Goal: Information Seeking & Learning: Learn about a topic

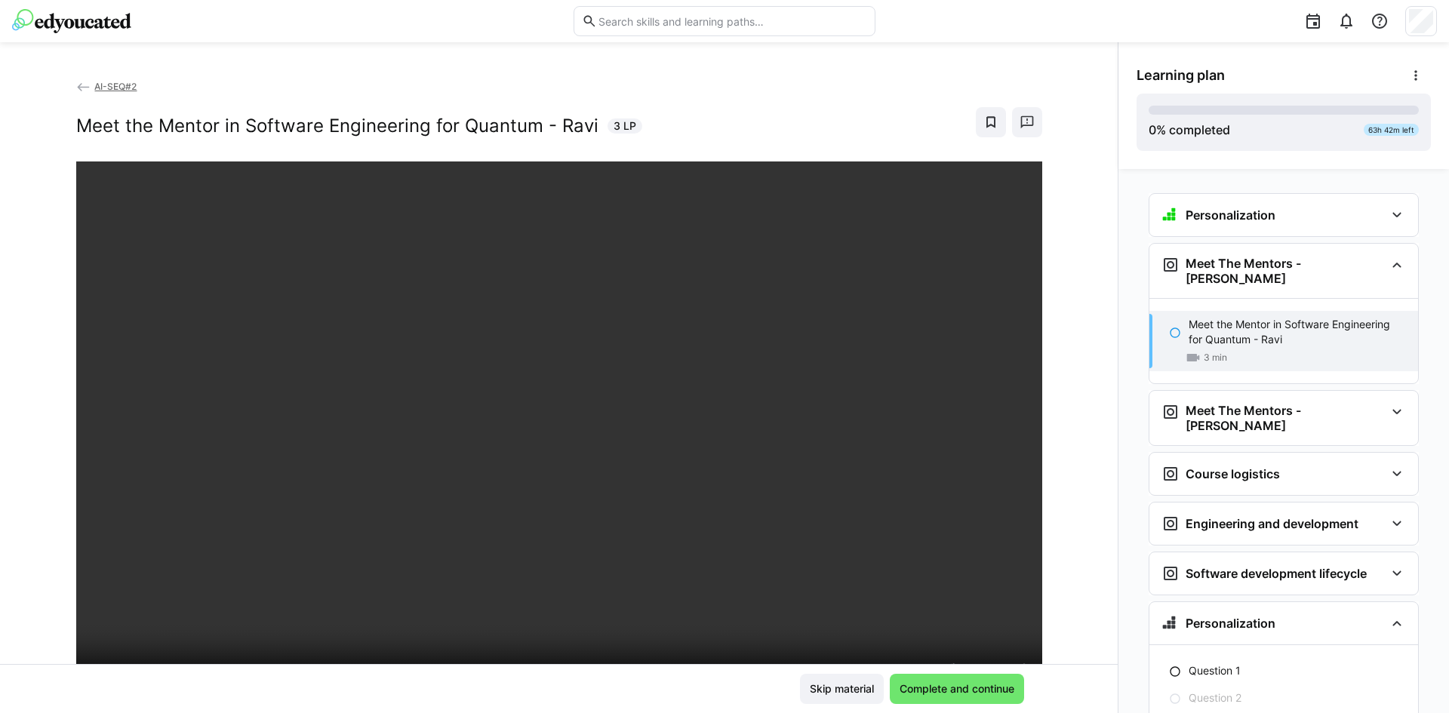
click at [706, 82] on app-back-navigation "AI-SEQ#2" at bounding box center [559, 87] width 966 height 17
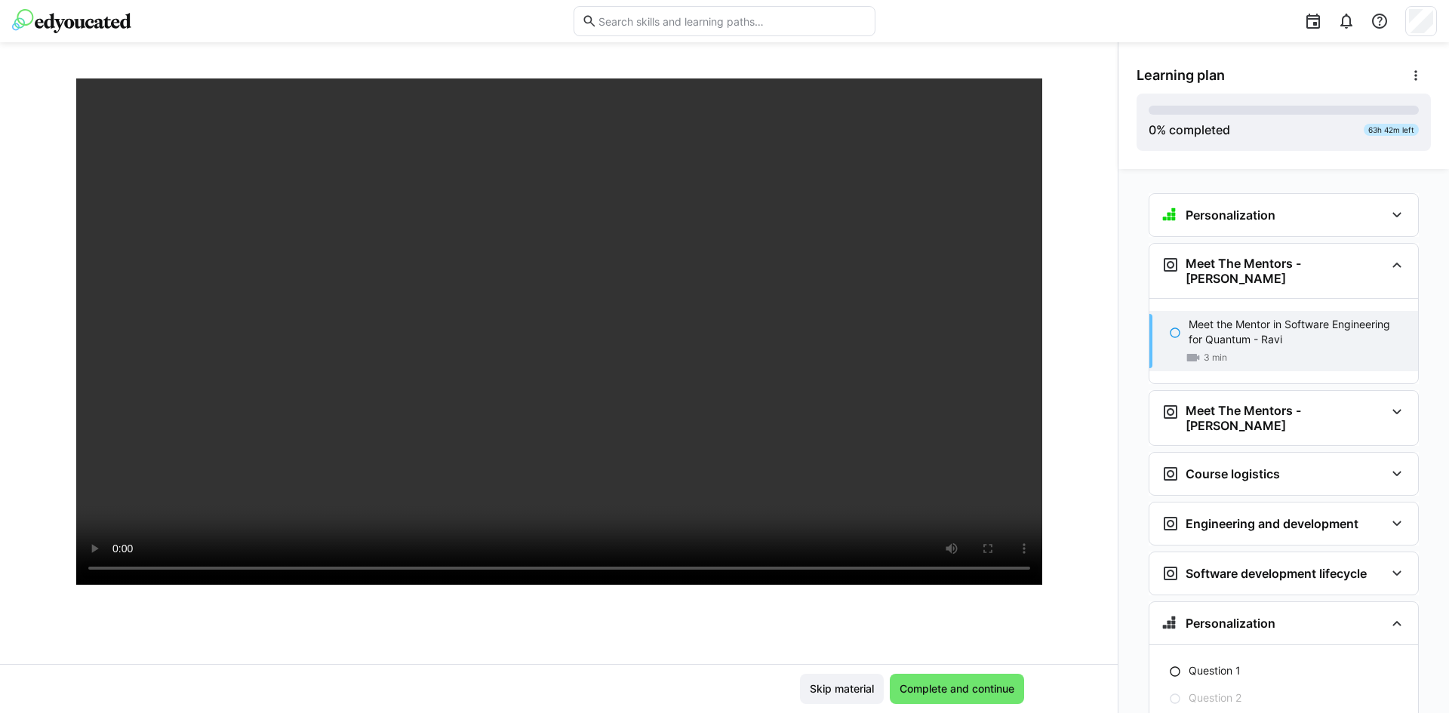
scroll to position [121, 0]
click at [1006, 596] on div at bounding box center [1024, 600] width 36 height 32
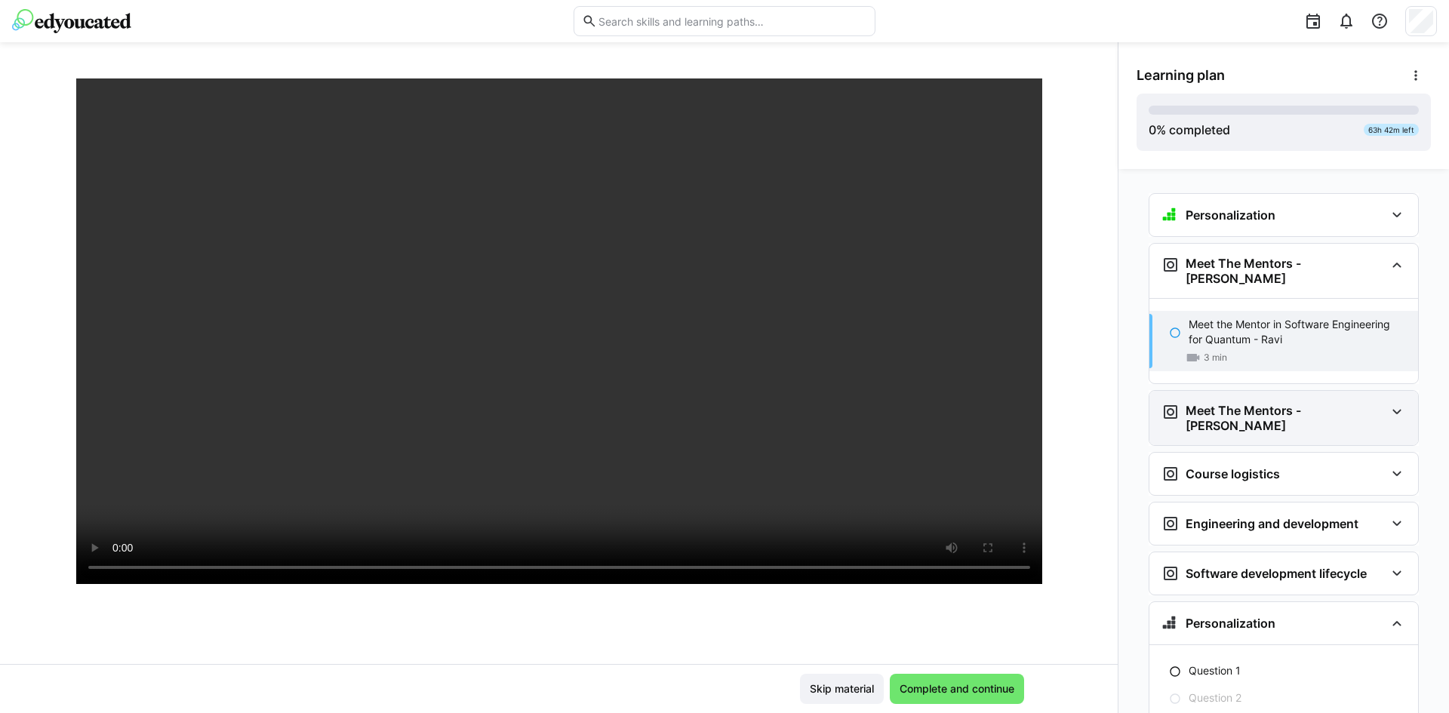
click at [1255, 416] on div "Meet The Mentors - [PERSON_NAME]" at bounding box center [1284, 418] width 269 height 54
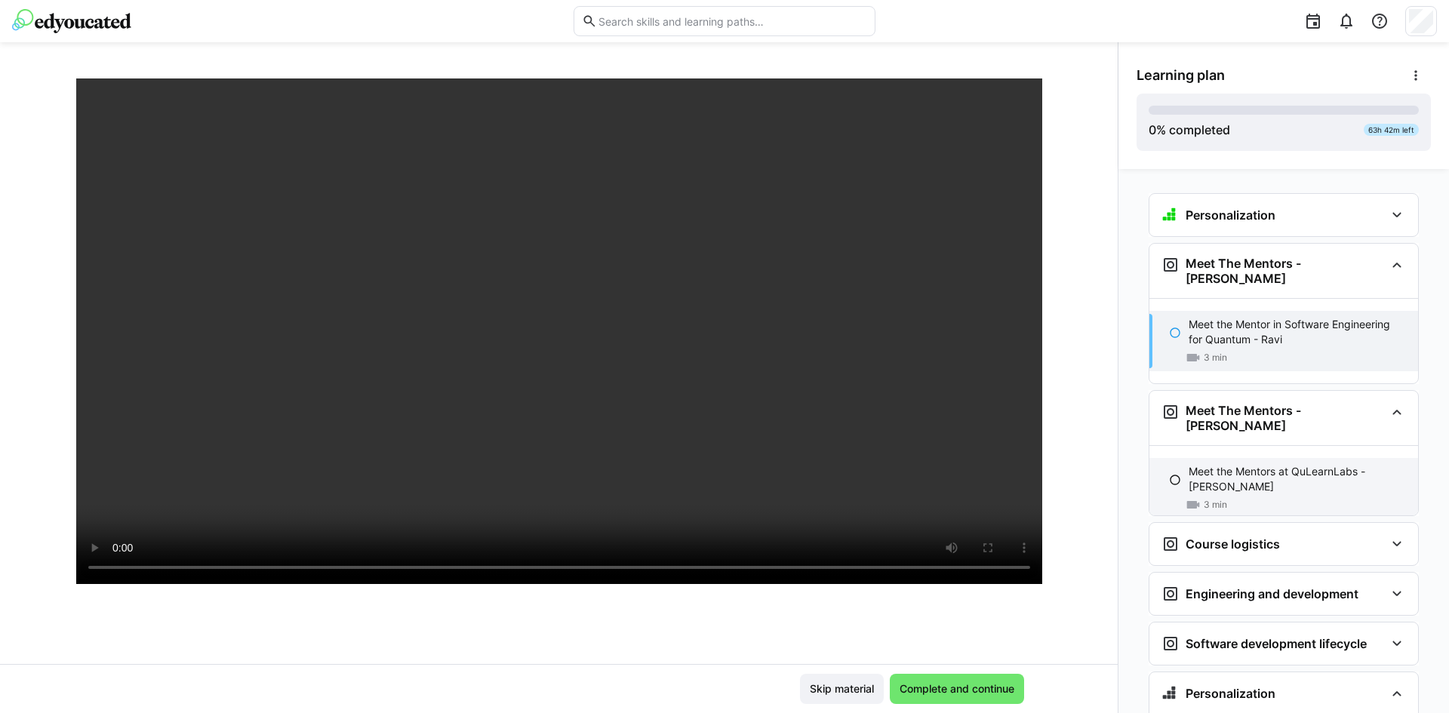
click at [1243, 464] on p "Meet the Mentors at QuLearnLabs - [PERSON_NAME]" at bounding box center [1297, 479] width 217 height 30
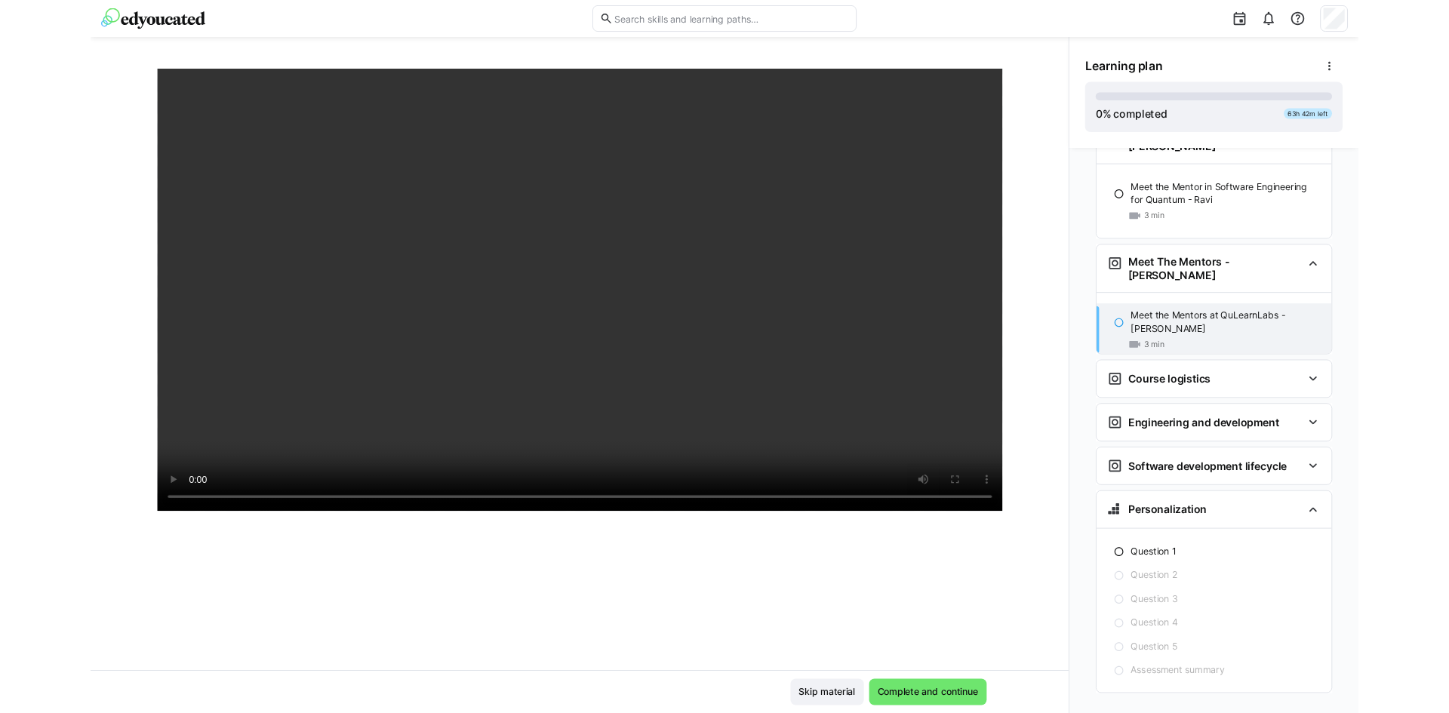
scroll to position [209, 0]
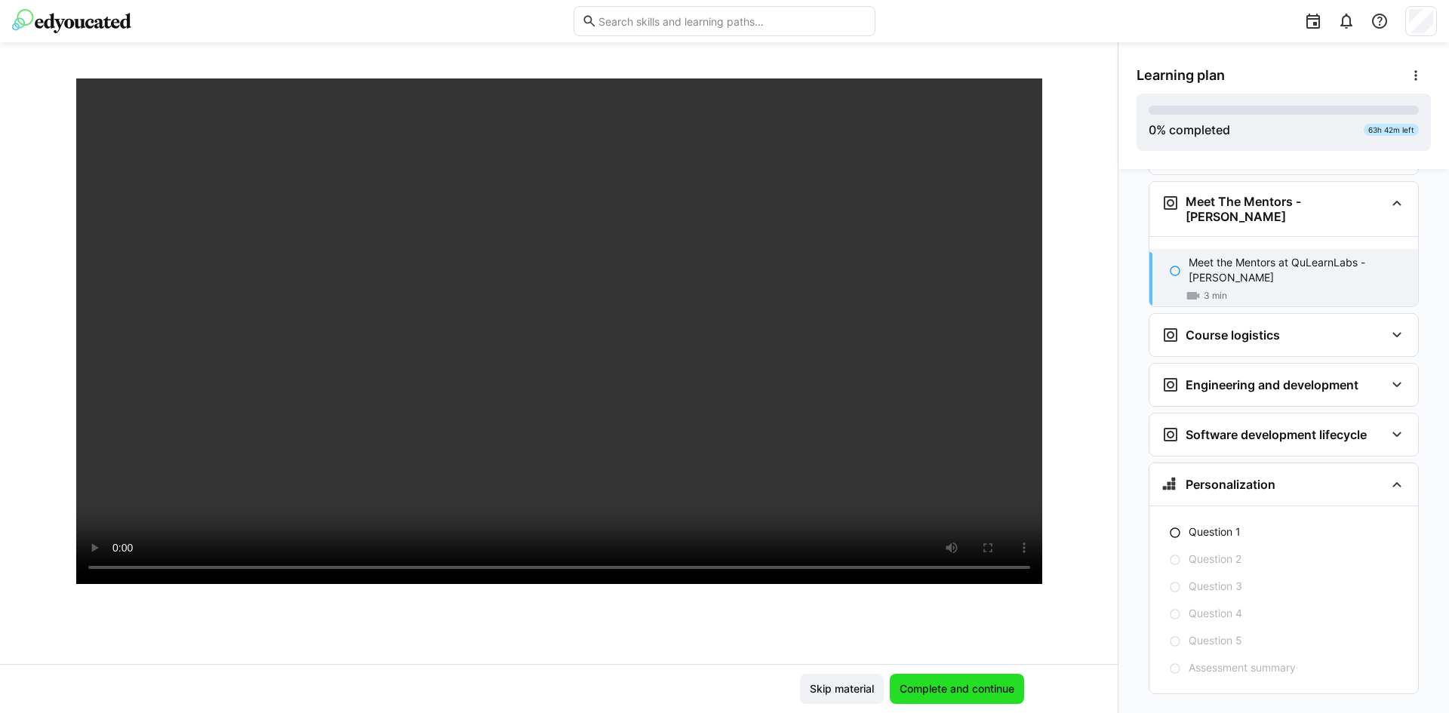
click at [972, 687] on span "Complete and continue" at bounding box center [957, 689] width 119 height 15
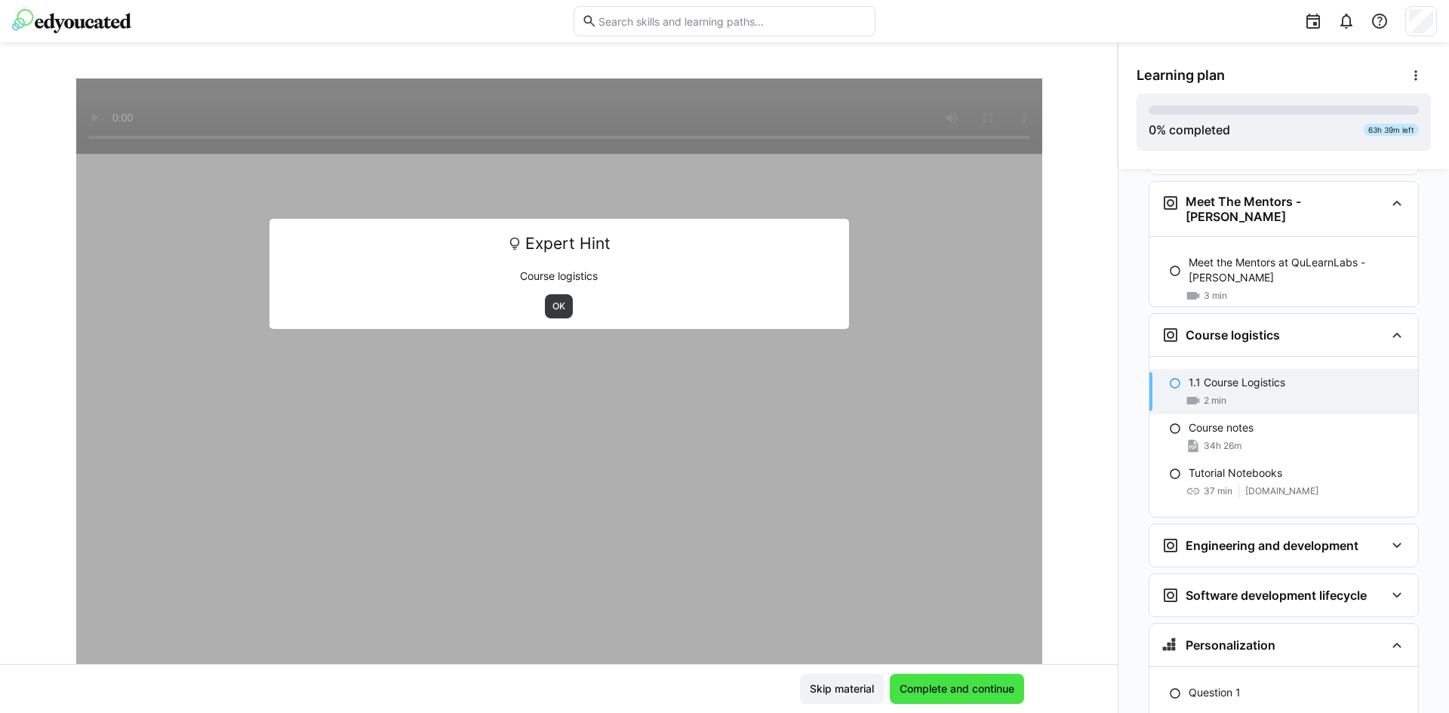
scroll to position [213, 0]
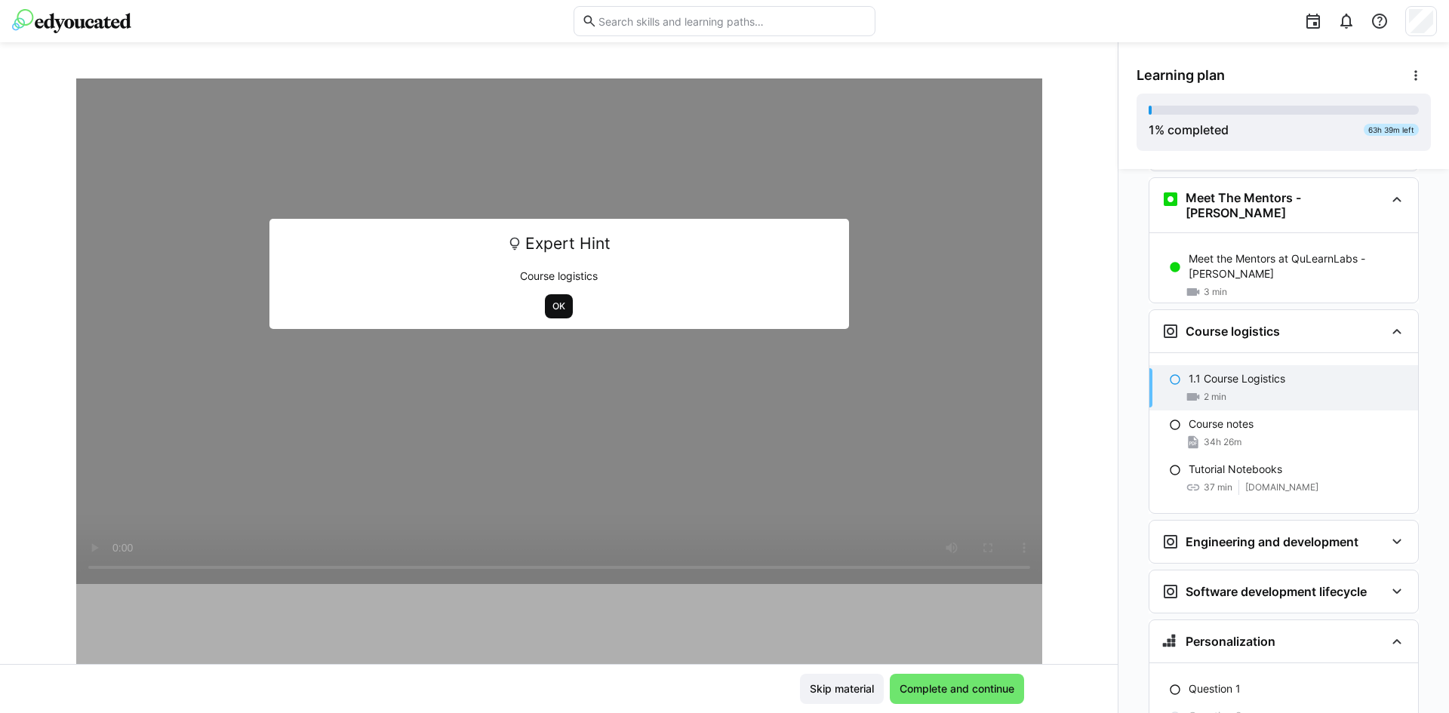
click at [559, 309] on span "OK" at bounding box center [559, 306] width 16 height 12
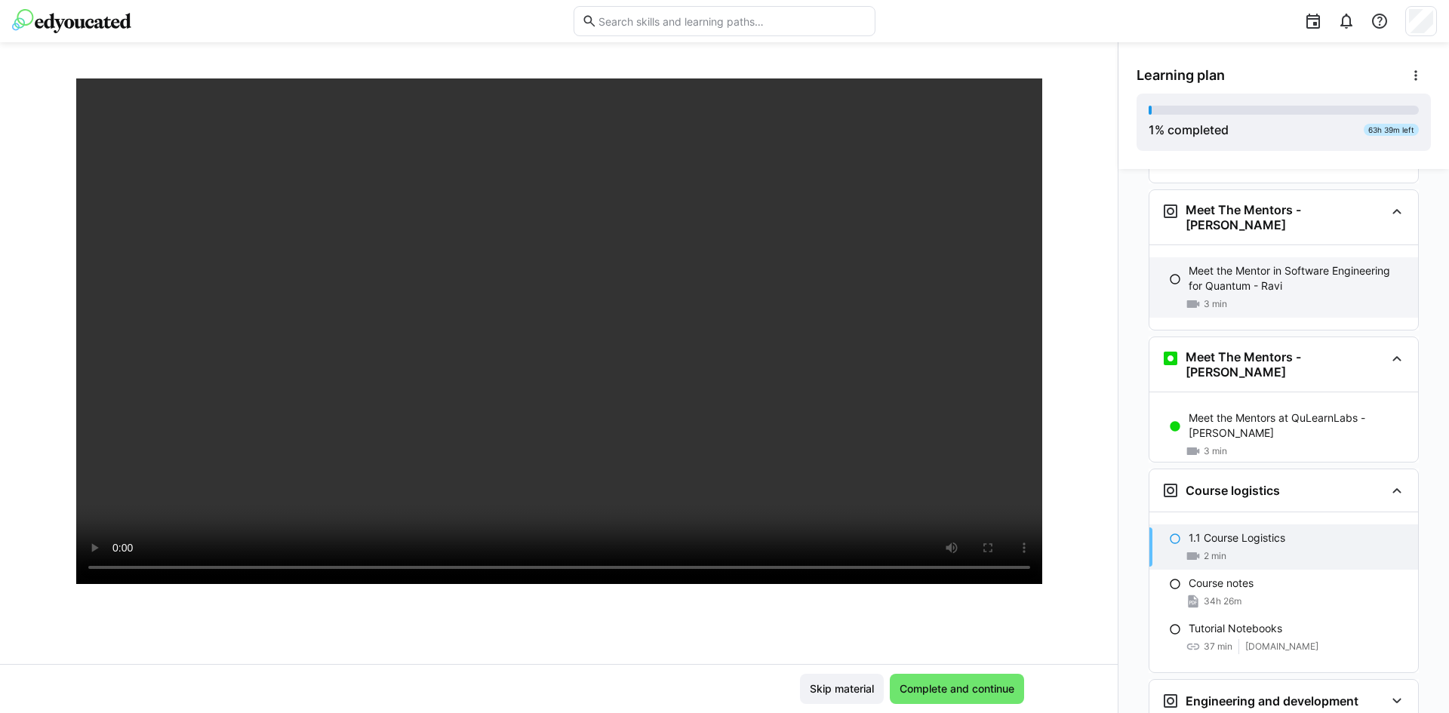
click at [1252, 263] on p "Meet the Mentor in Software Engineering for Quantum - Ravi" at bounding box center [1297, 278] width 217 height 30
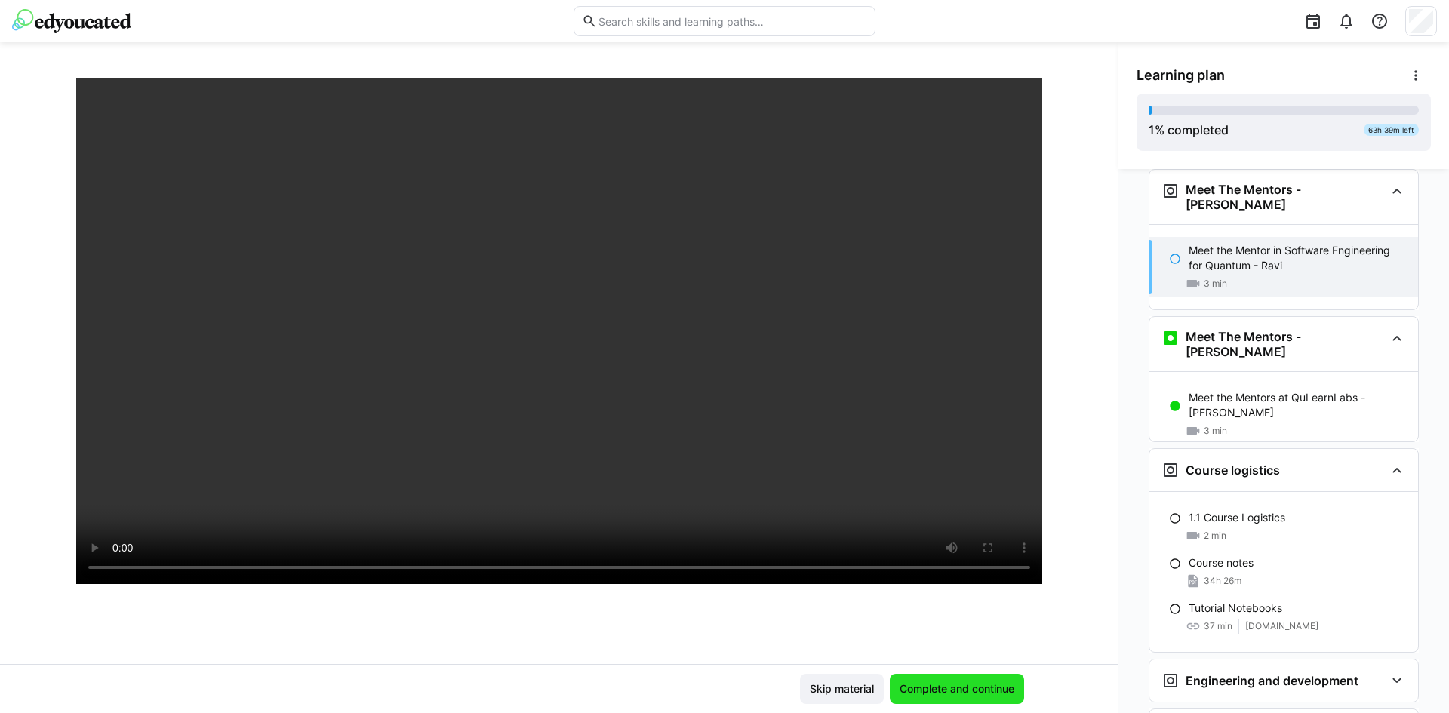
click at [986, 678] on span "Complete and continue" at bounding box center [957, 689] width 134 height 30
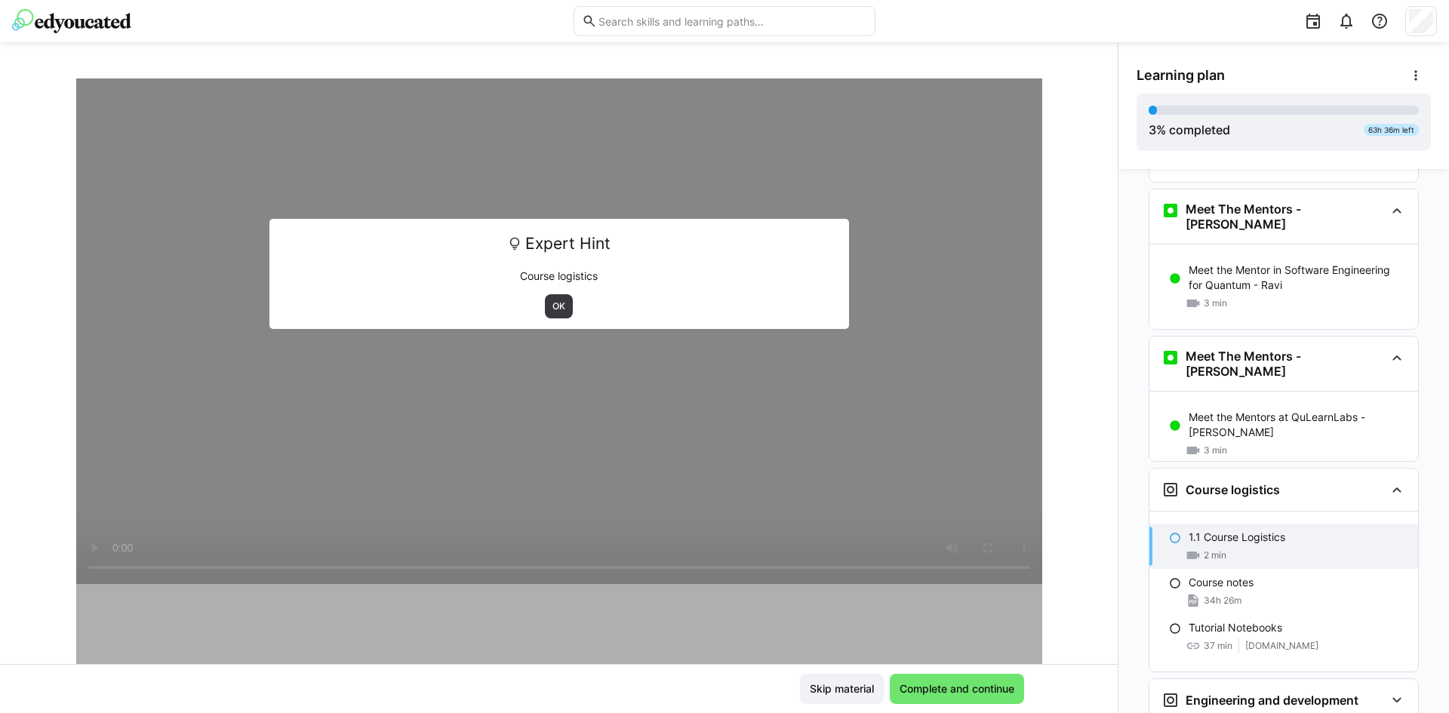
scroll to position [0, 0]
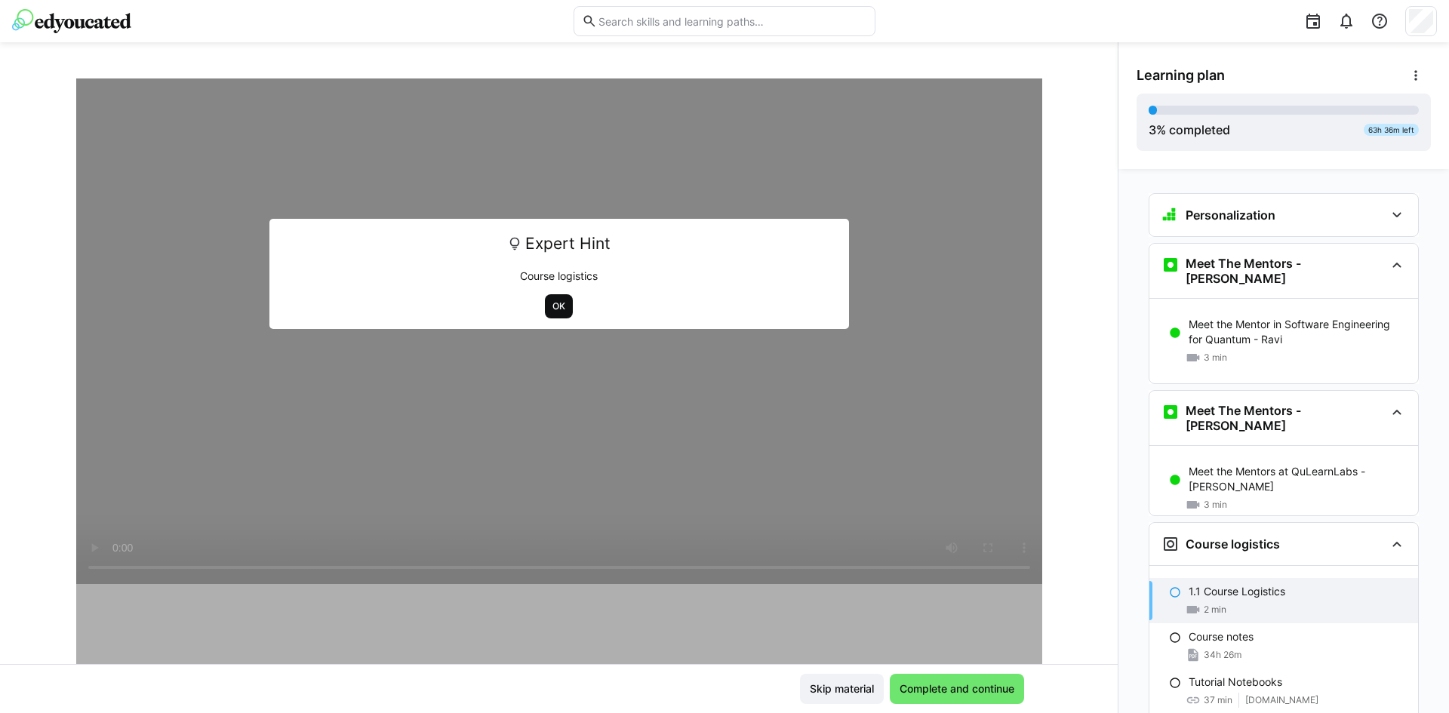
click at [553, 304] on span "OK" at bounding box center [559, 306] width 16 height 12
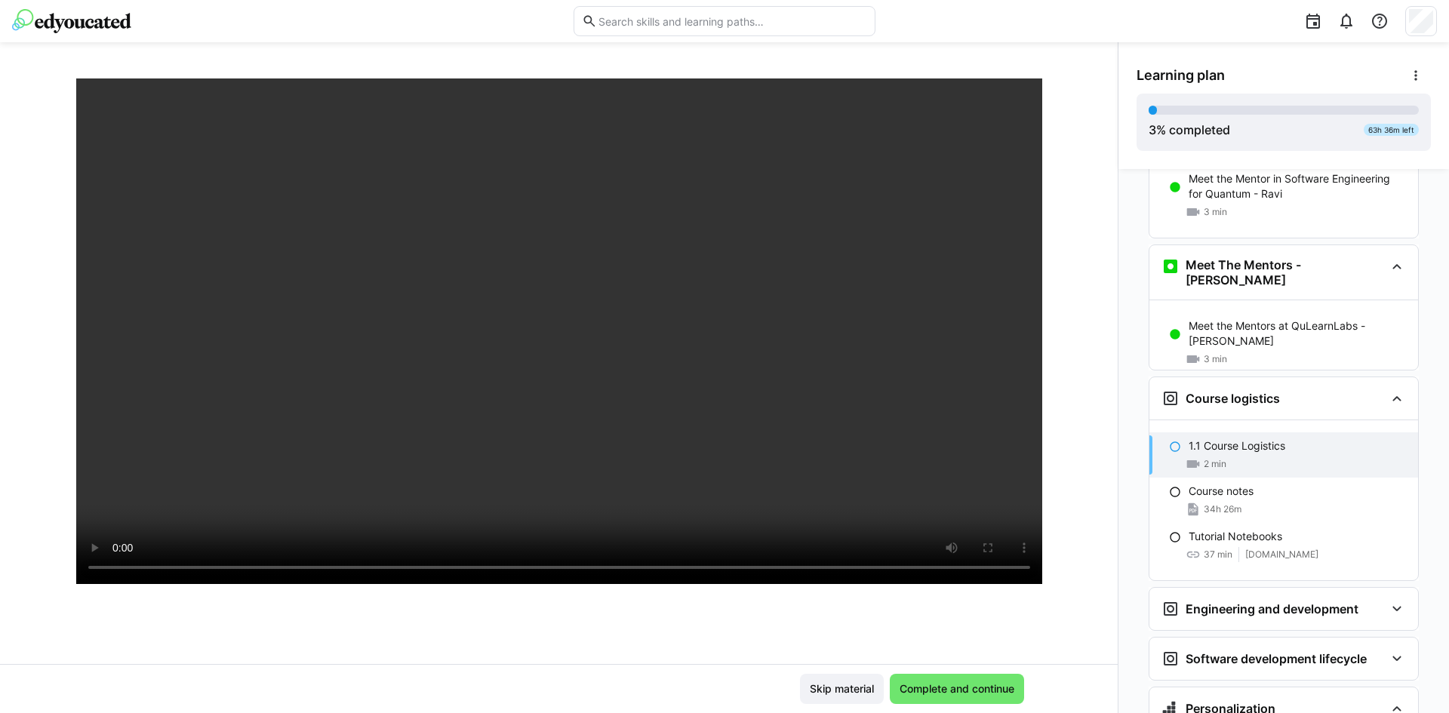
scroll to position [146, 0]
click at [972, 679] on span "Complete and continue" at bounding box center [957, 689] width 134 height 30
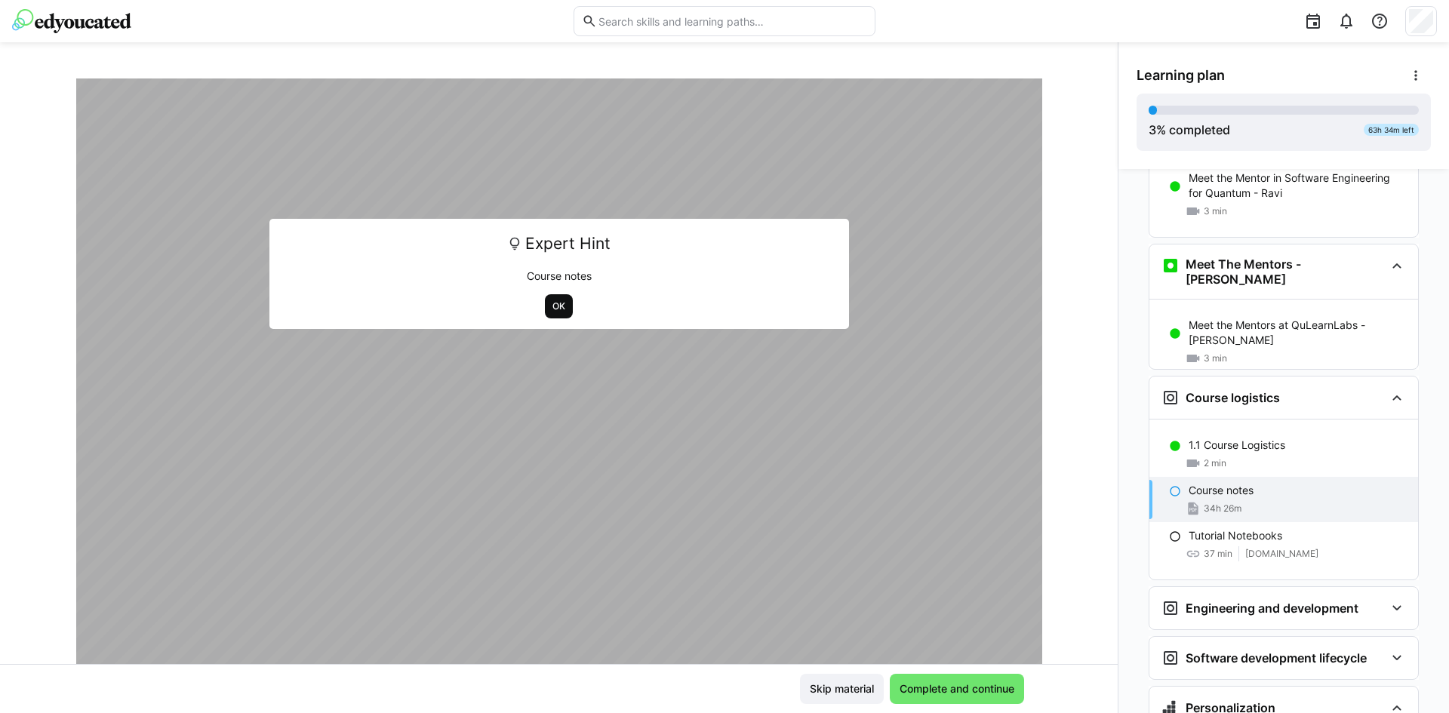
click at [554, 305] on span "OK" at bounding box center [559, 306] width 16 height 12
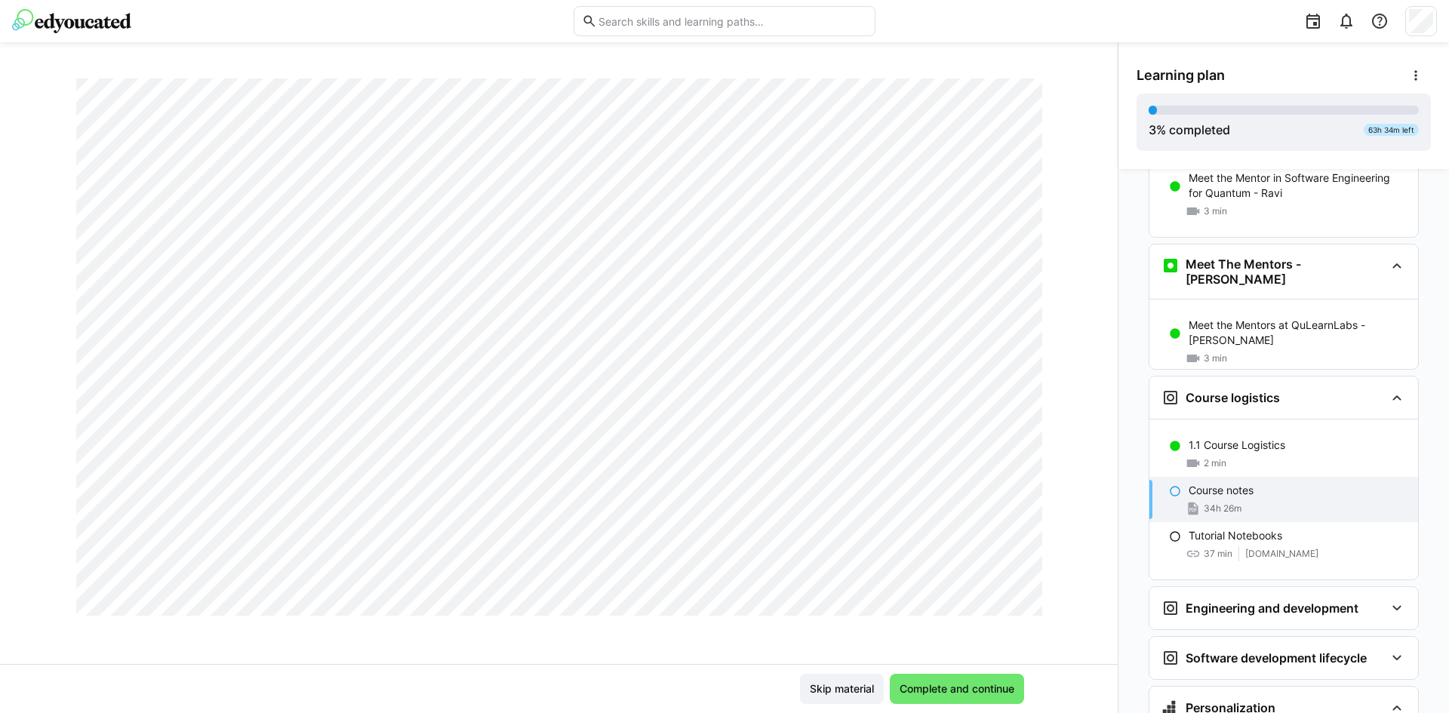
scroll to position [7697, 0]
click at [1006, 677] on span "Complete and continue" at bounding box center [957, 689] width 134 height 30
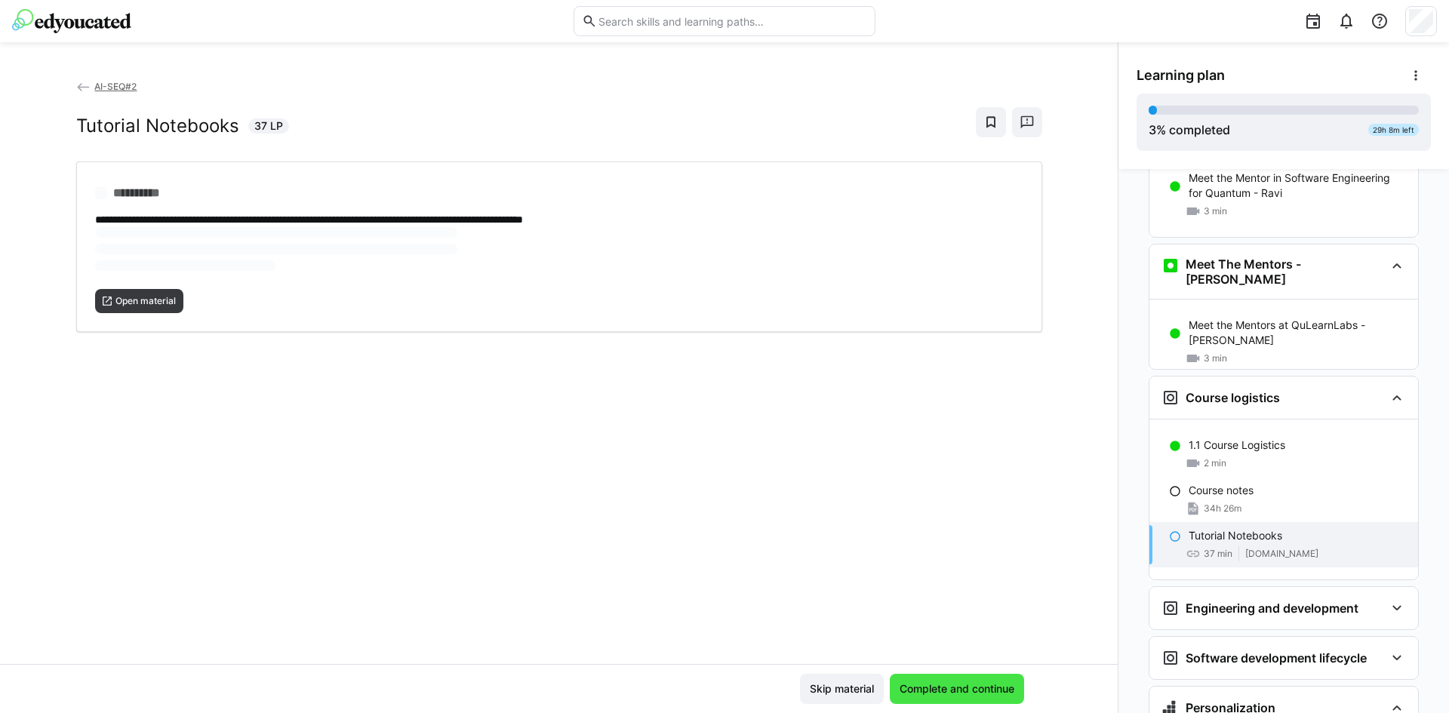
scroll to position [0, 0]
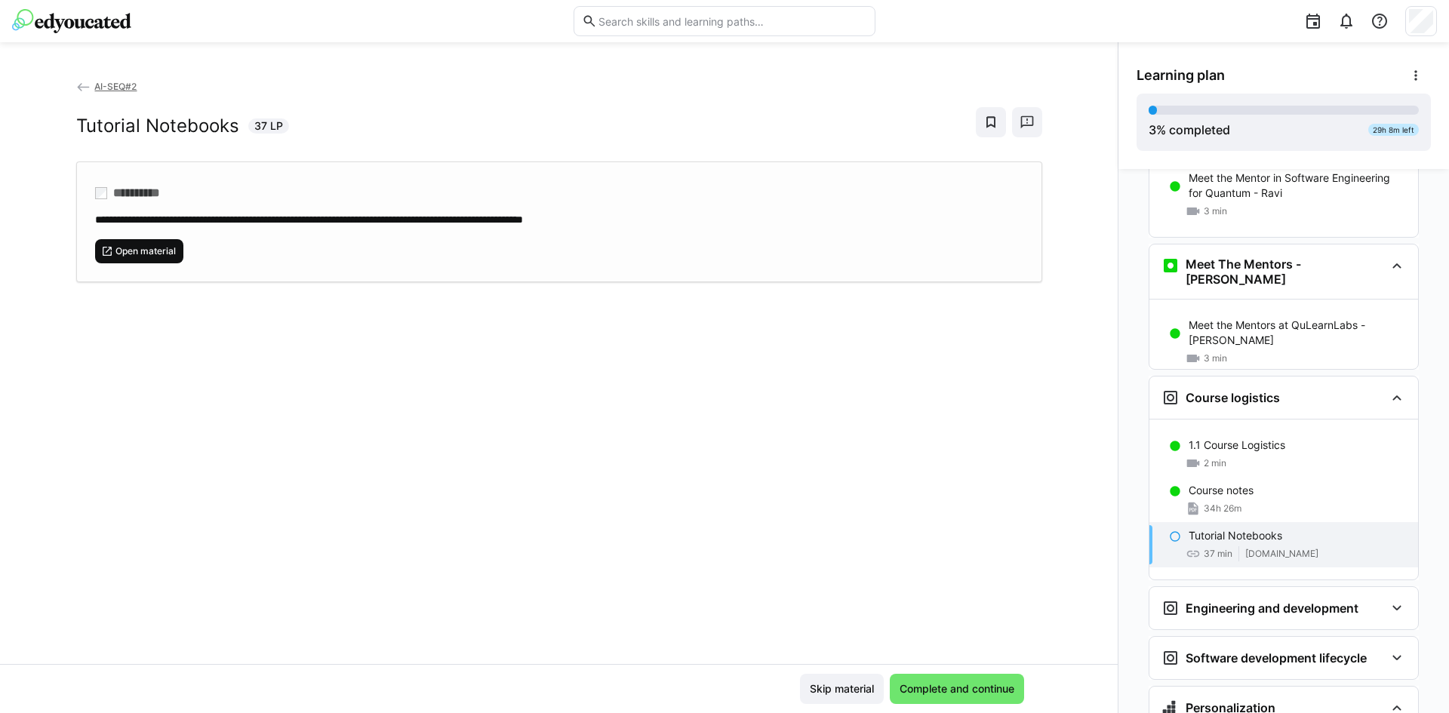
click at [142, 254] on span "Open material" at bounding box center [145, 251] width 63 height 12
click at [958, 679] on span "Complete and continue" at bounding box center [957, 689] width 134 height 30
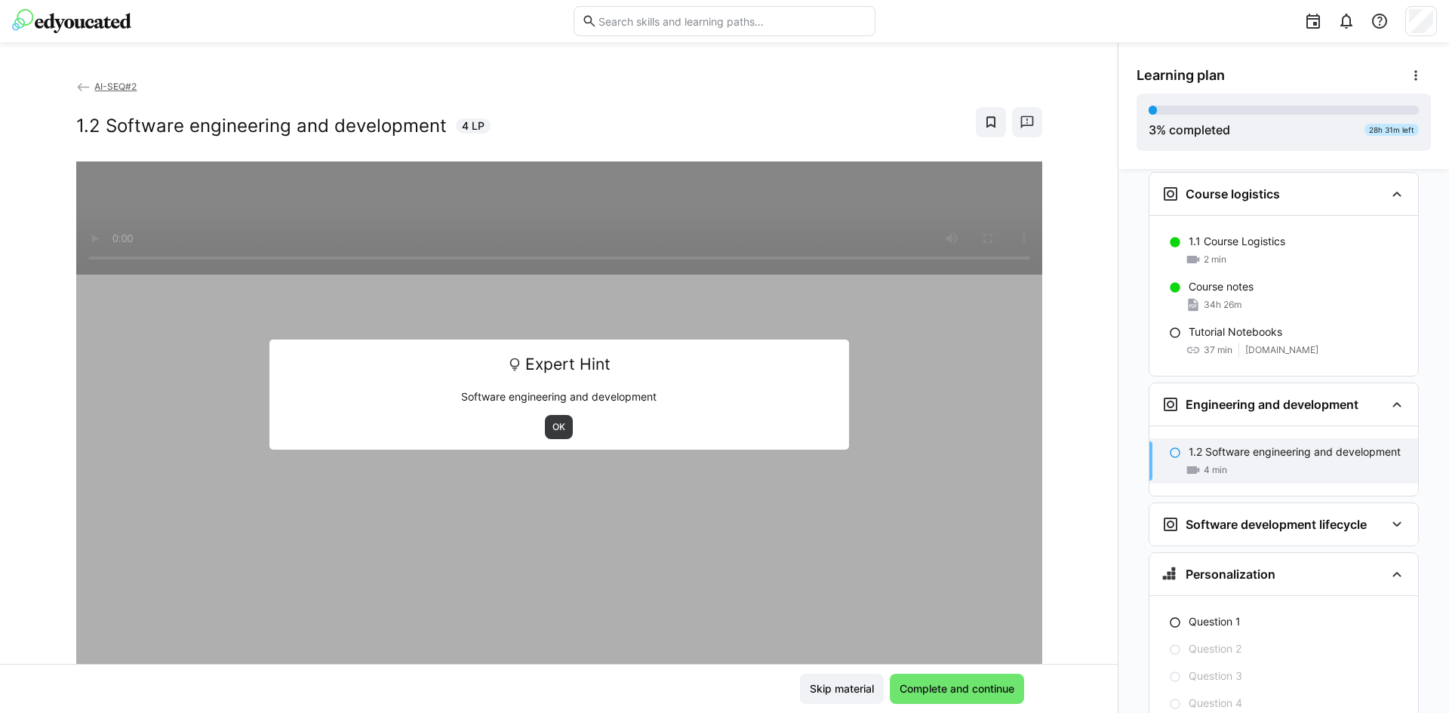
scroll to position [374, 0]
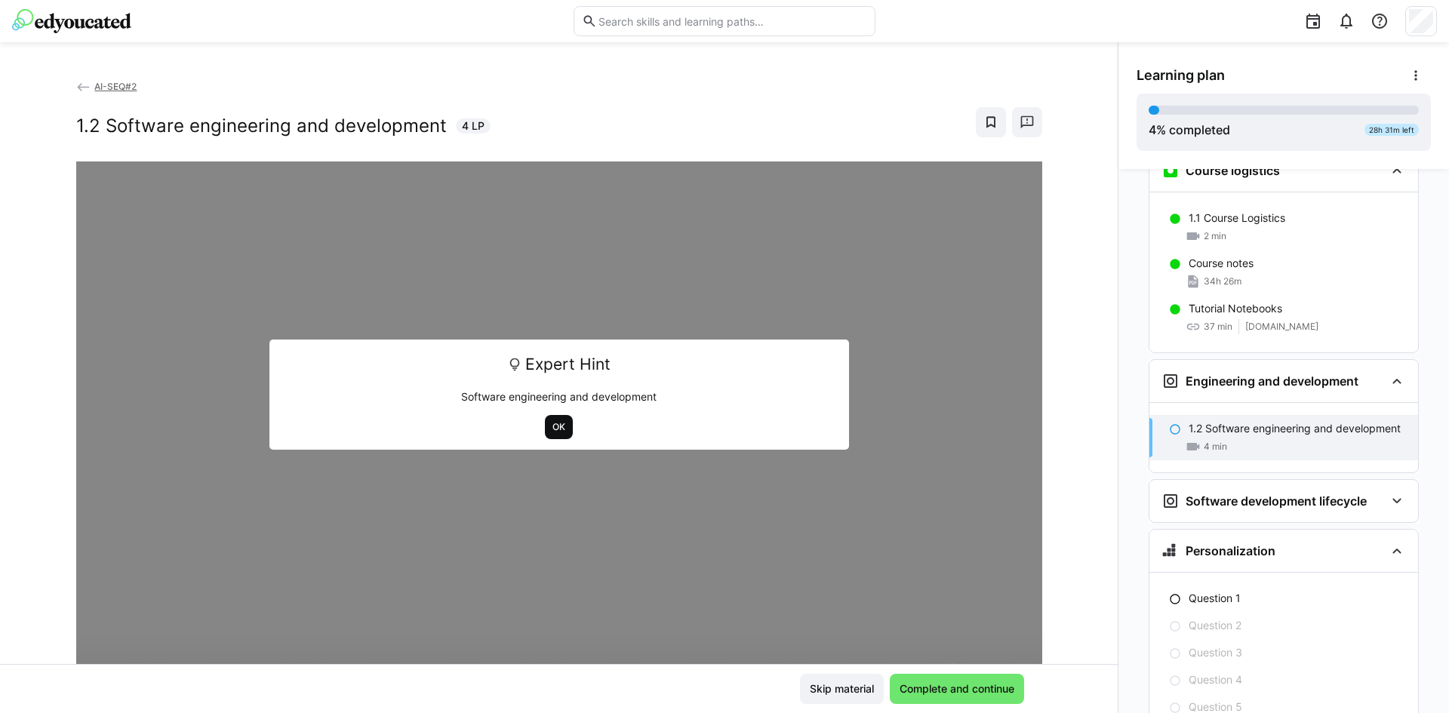
click at [556, 419] on span "OK" at bounding box center [559, 427] width 28 height 24
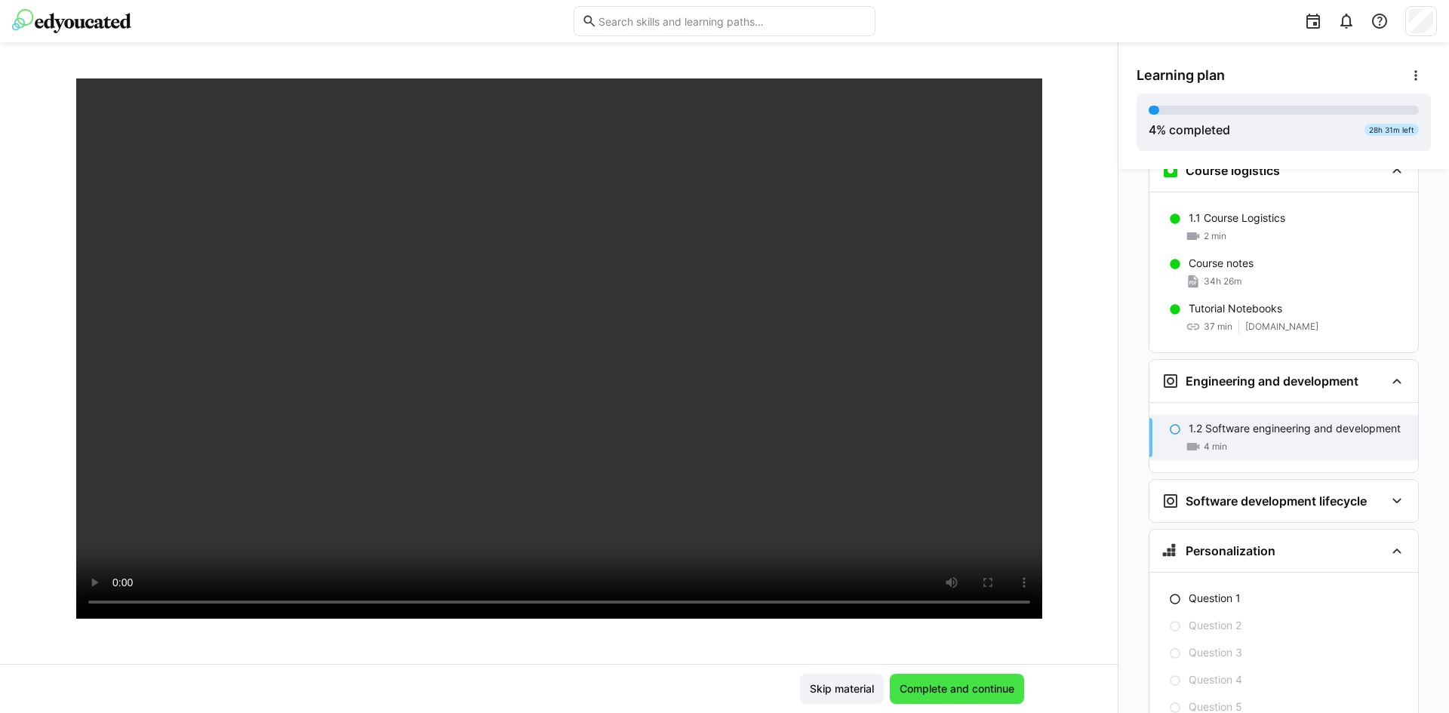
click at [965, 680] on span "Complete and continue" at bounding box center [957, 689] width 134 height 30
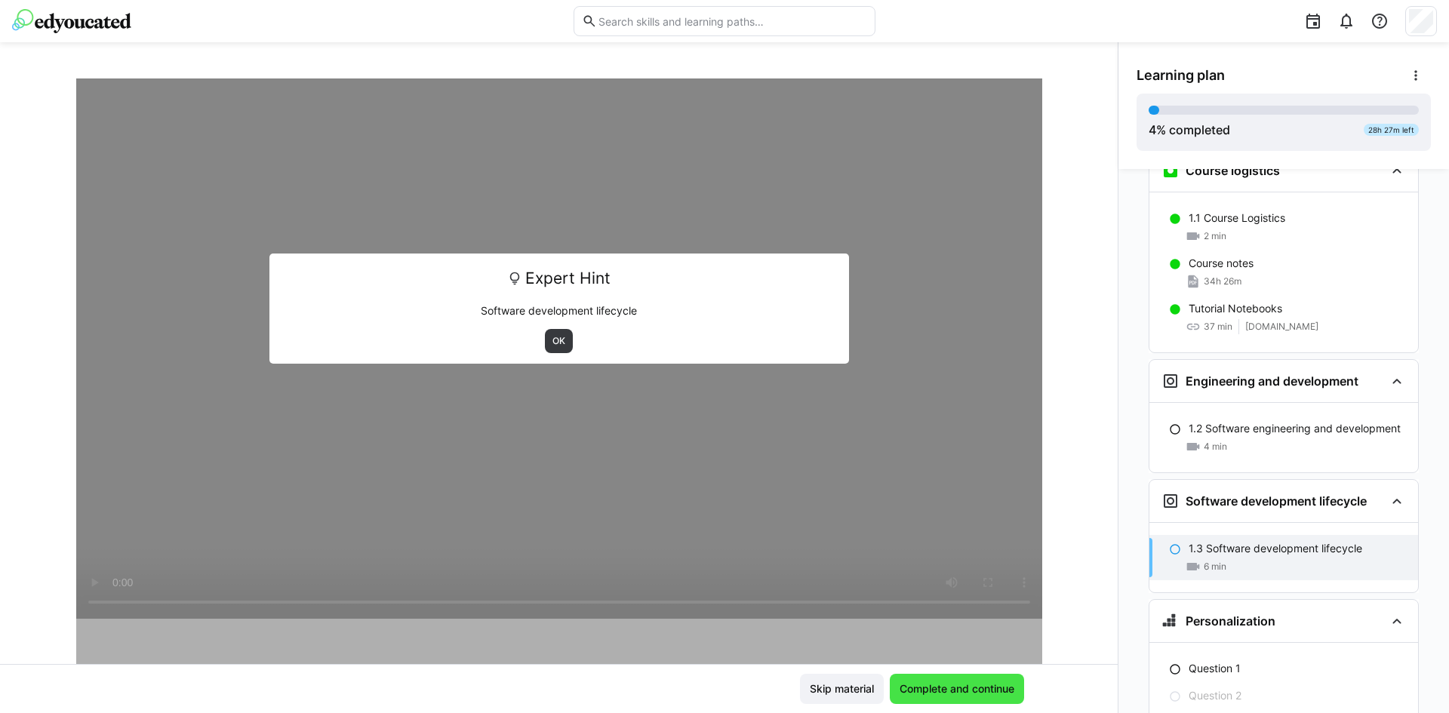
scroll to position [444, 0]
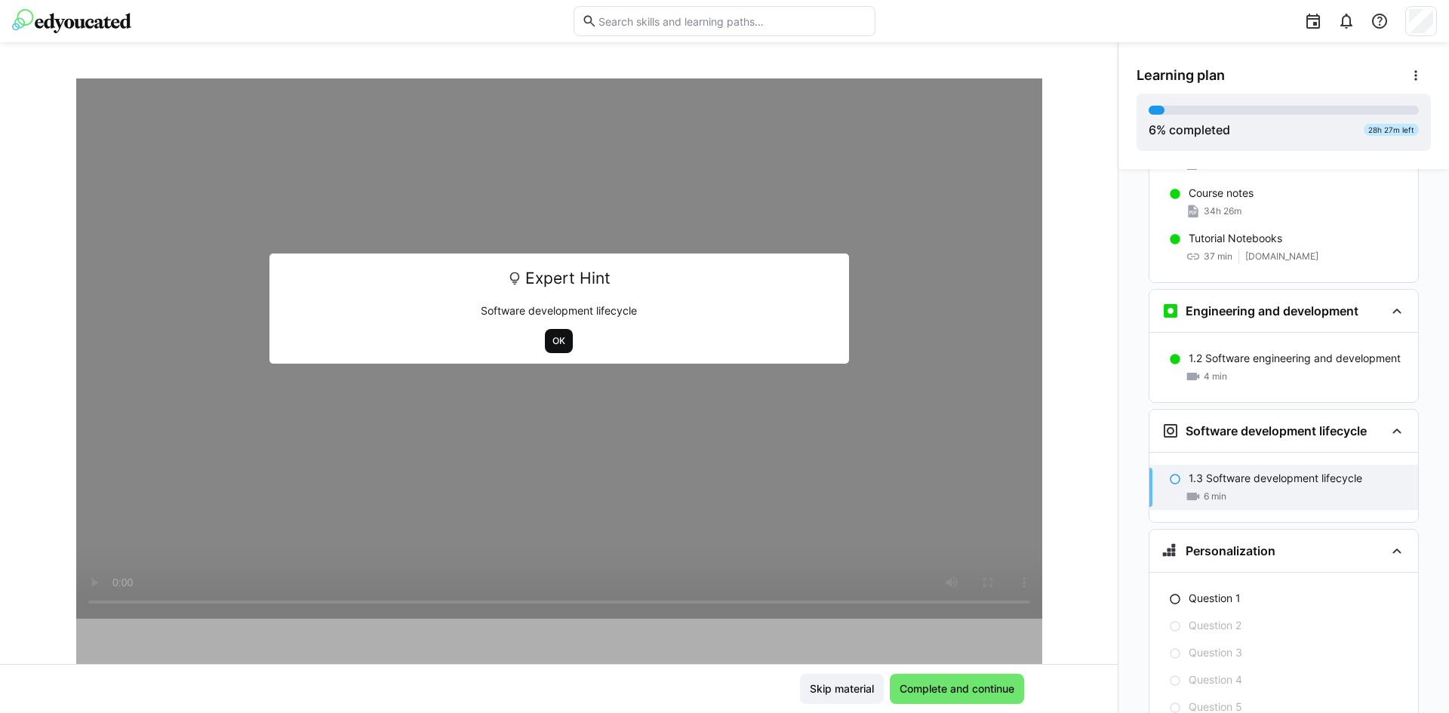
click at [551, 337] on span "OK" at bounding box center [559, 341] width 16 height 12
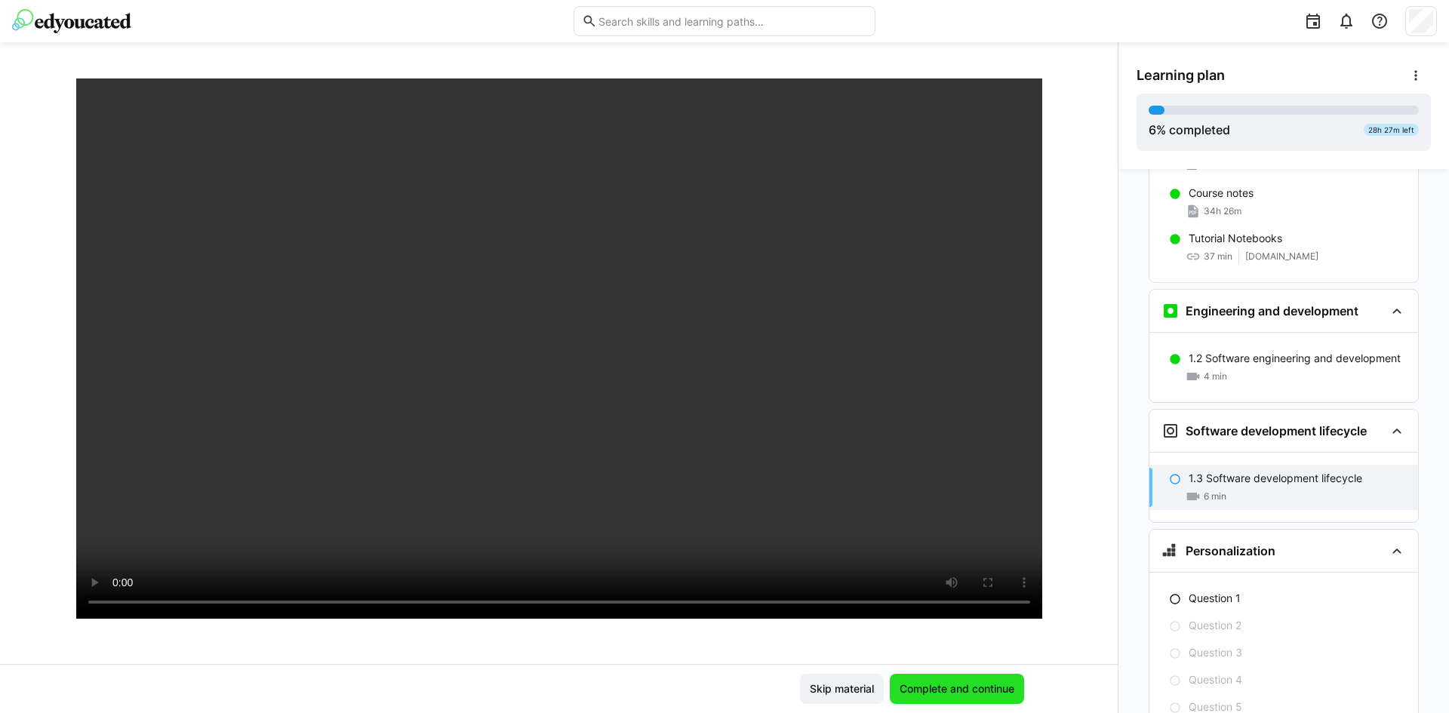
click at [955, 679] on span "Complete and continue" at bounding box center [957, 689] width 134 height 30
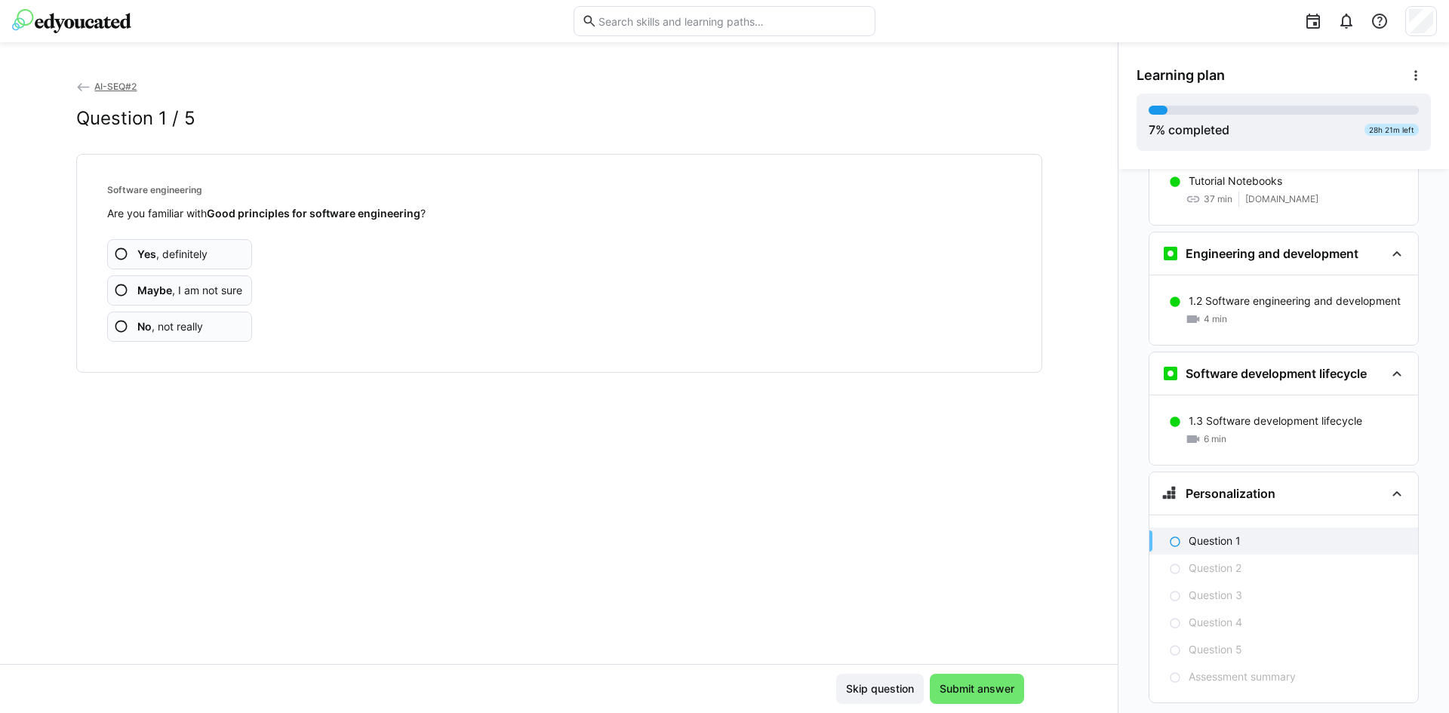
scroll to position [502, 0]
click at [202, 322] on app-assessment-question-radio "No , not really" at bounding box center [180, 327] width 146 height 30
click at [192, 332] on span "No , not really" at bounding box center [170, 326] width 66 height 15
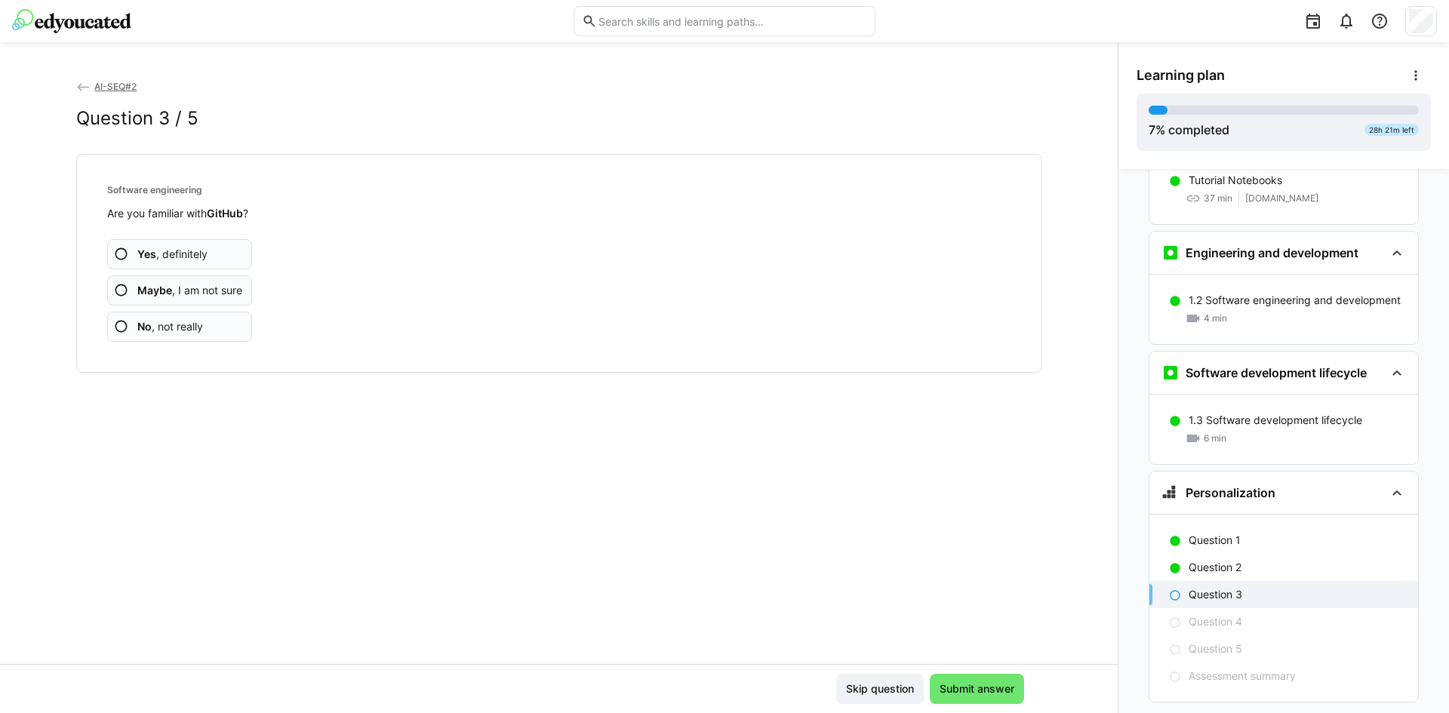
click at [192, 332] on span "No , not really" at bounding box center [170, 326] width 66 height 15
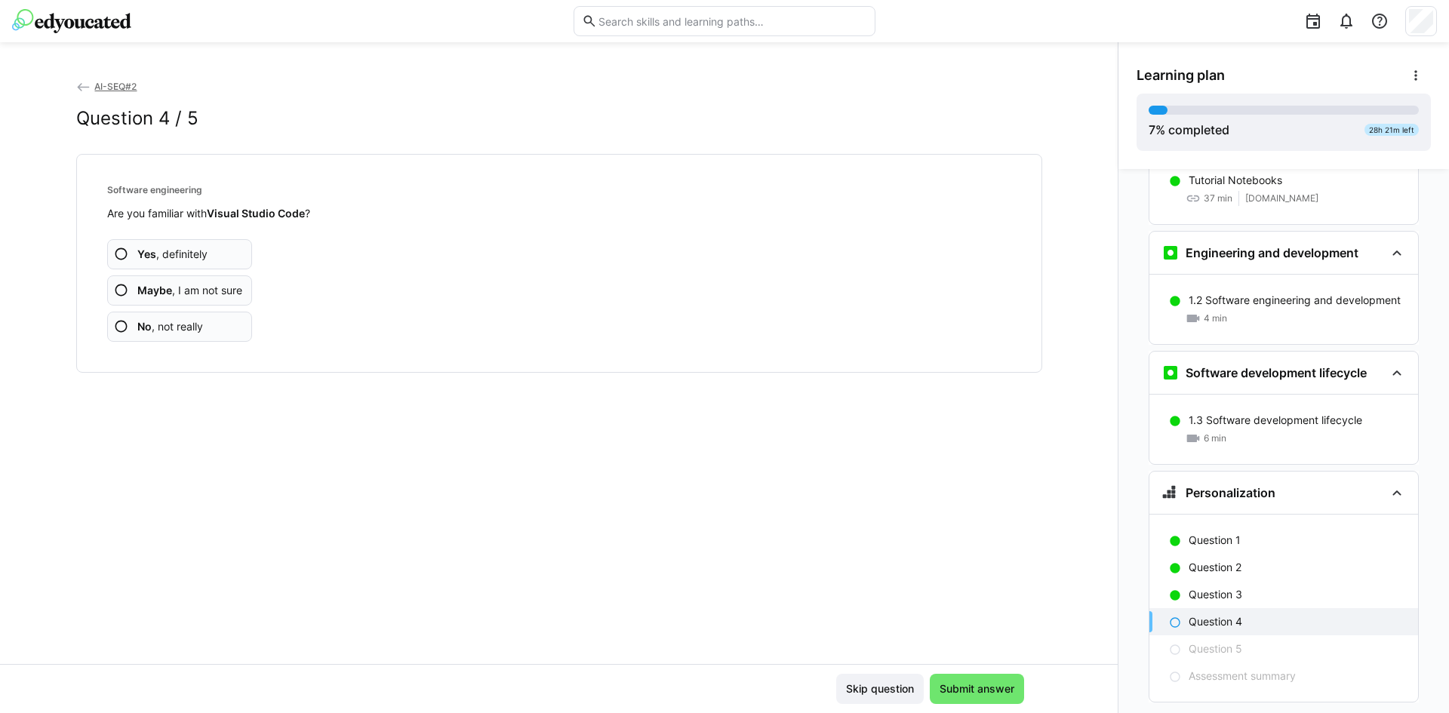
click at [189, 327] on span "No , not really" at bounding box center [170, 326] width 66 height 15
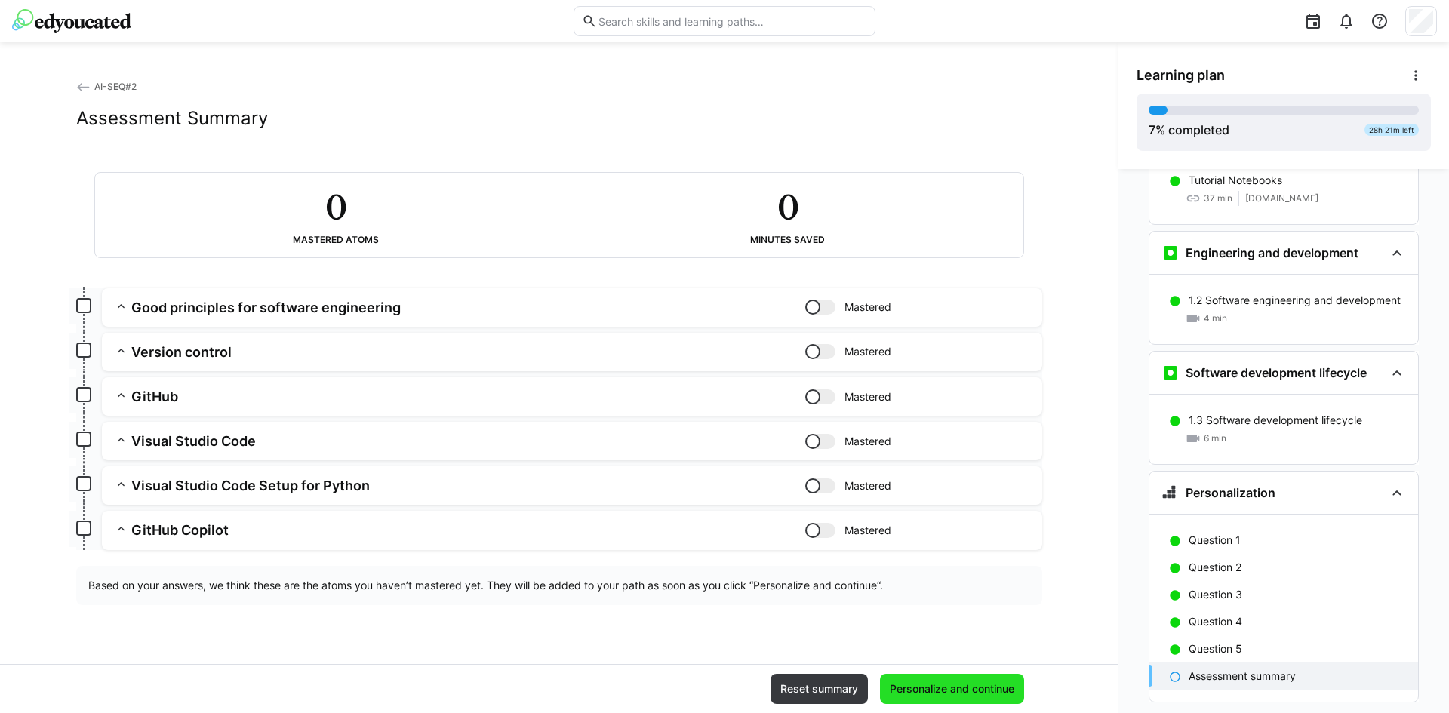
click at [943, 679] on span "Personalize and continue" at bounding box center [952, 689] width 144 height 30
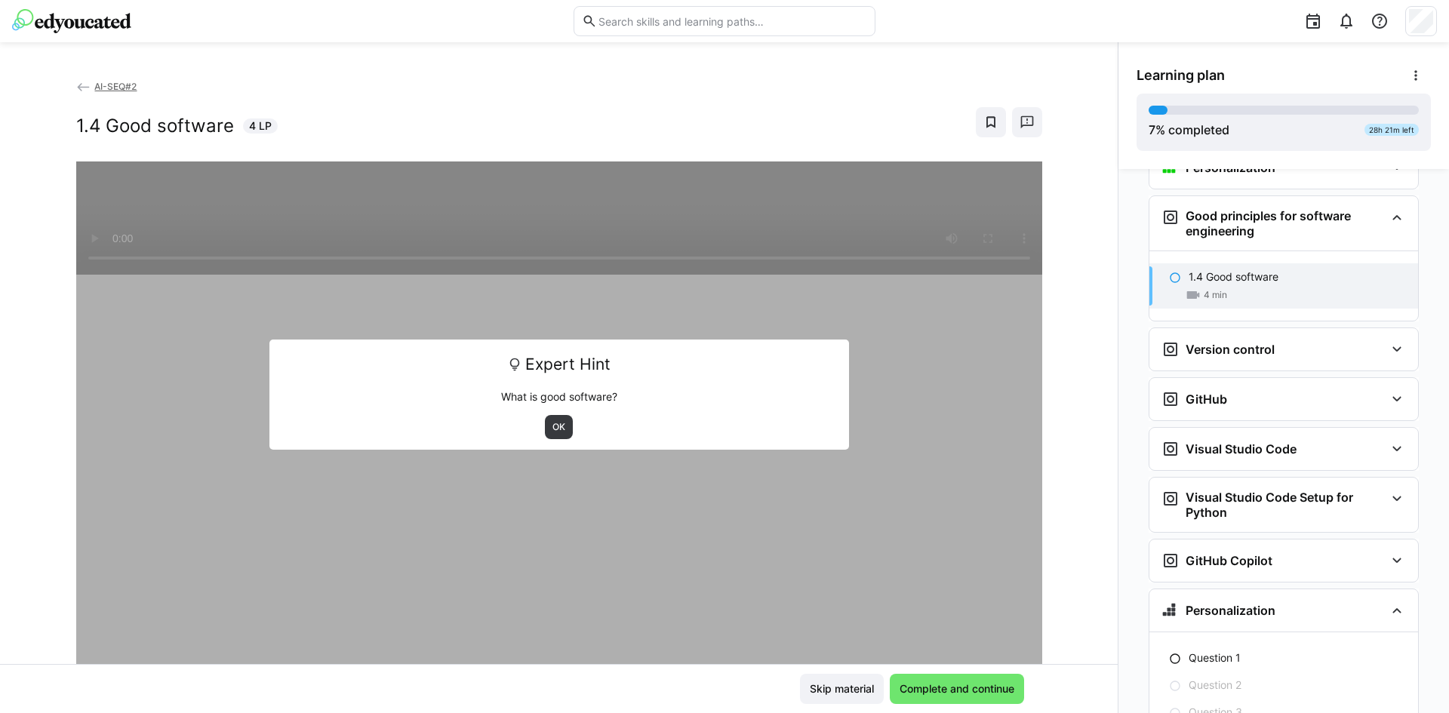
scroll to position [830, 0]
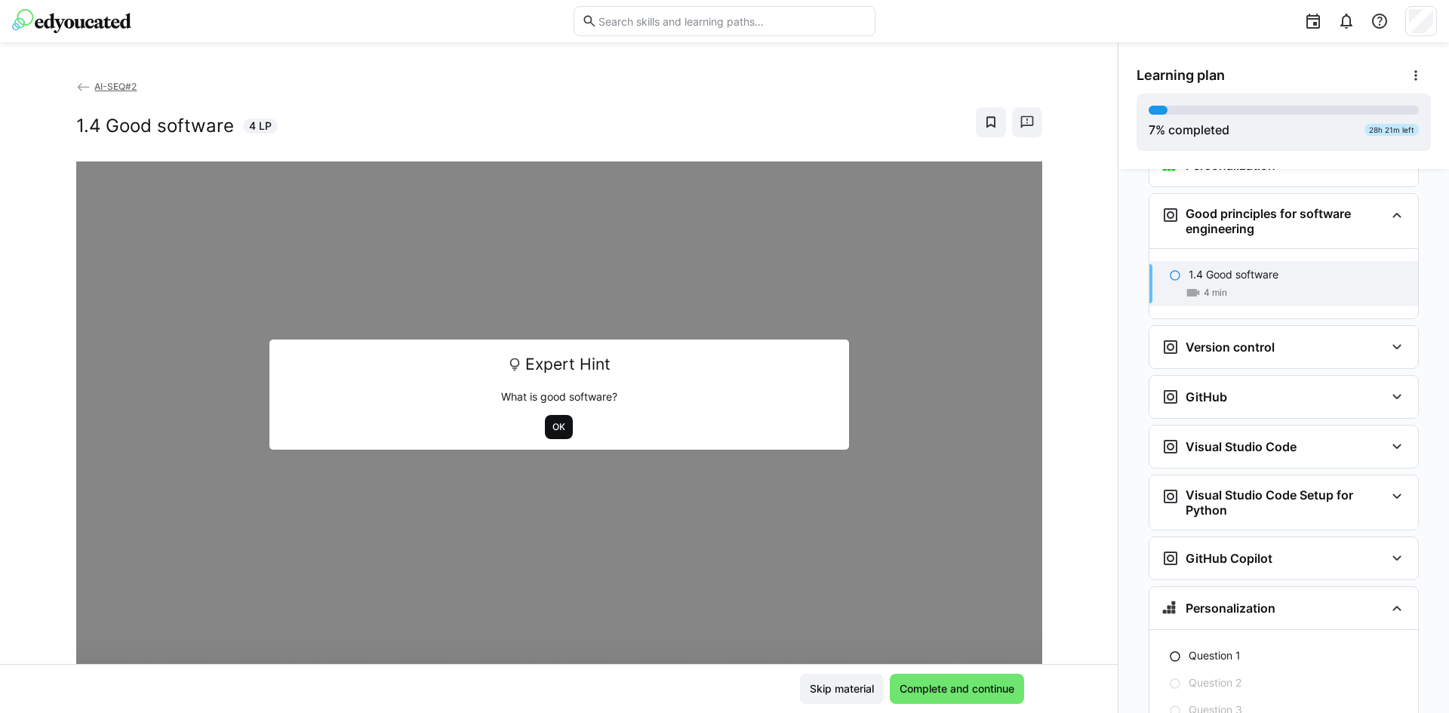
click at [551, 430] on span "OK" at bounding box center [559, 427] width 16 height 12
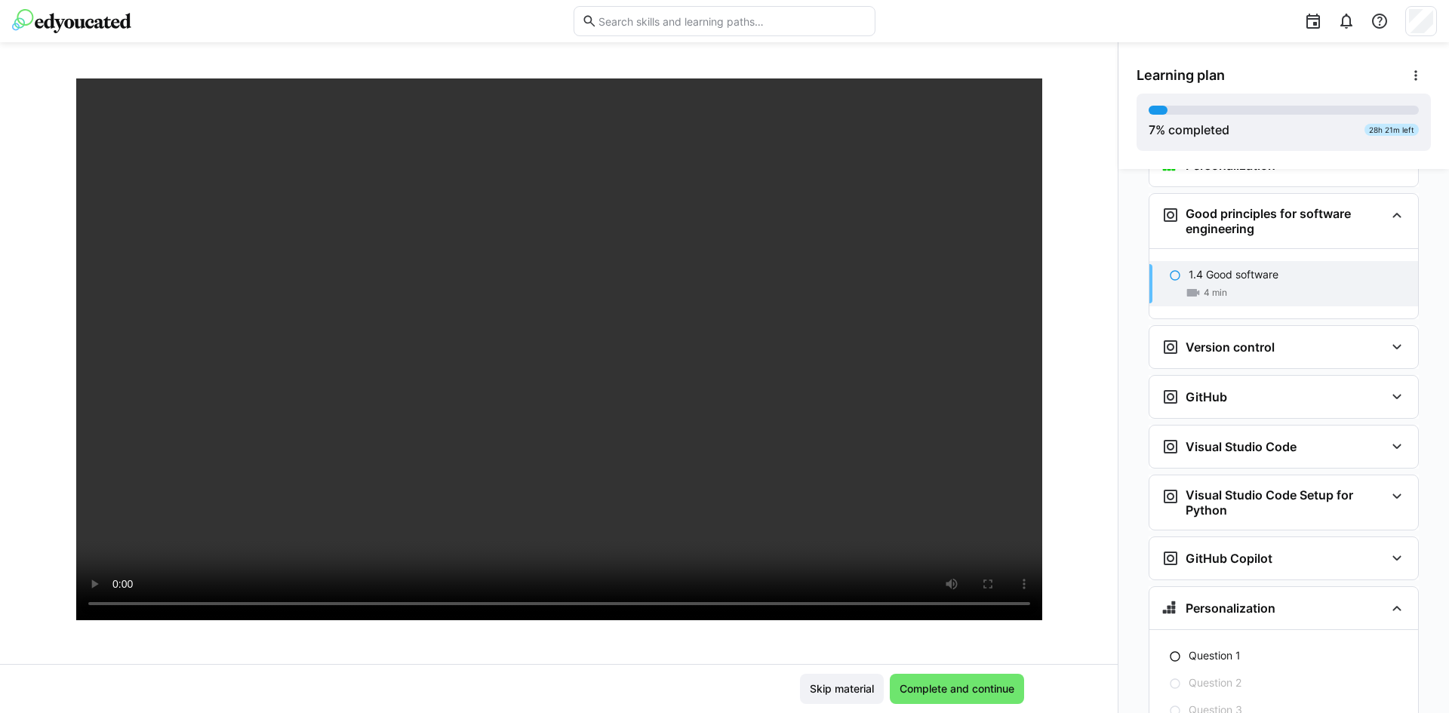
scroll to position [86, 0]
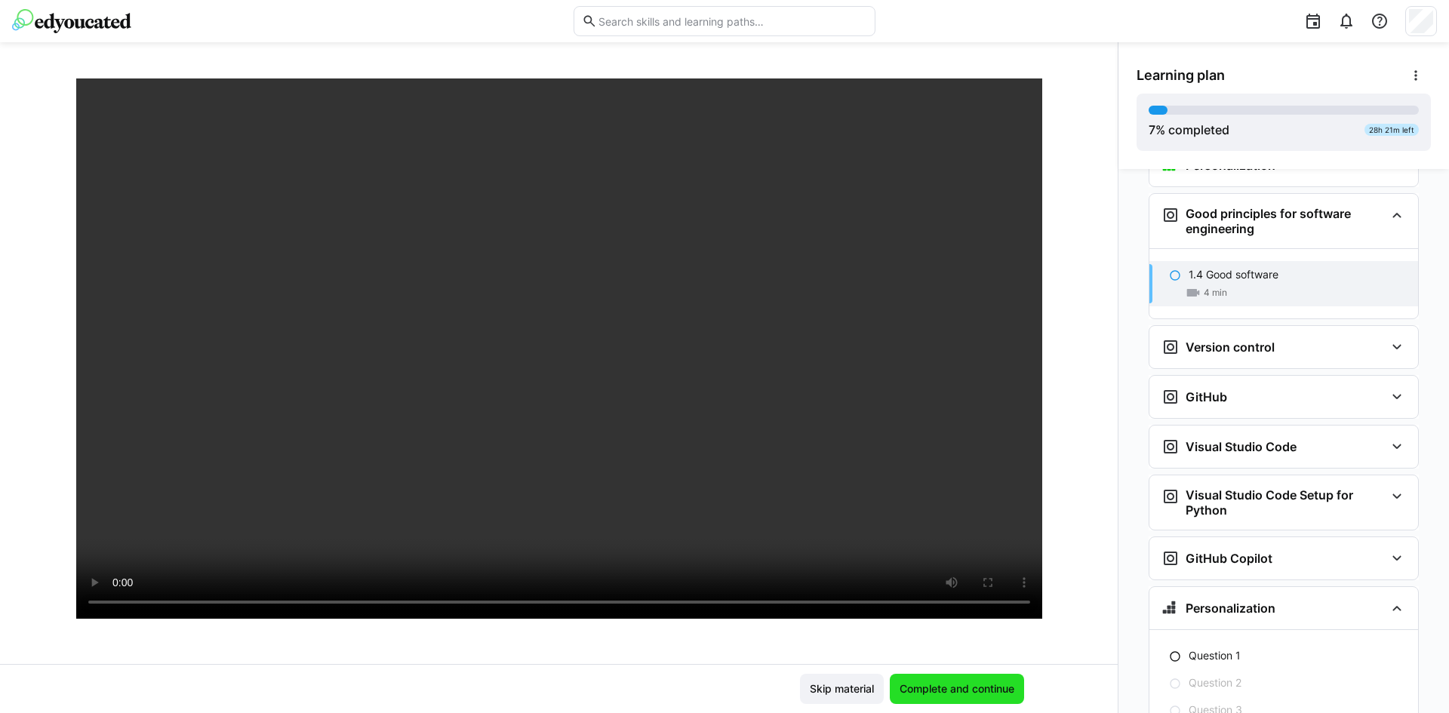
click at [962, 678] on span "Complete and continue" at bounding box center [957, 689] width 134 height 30
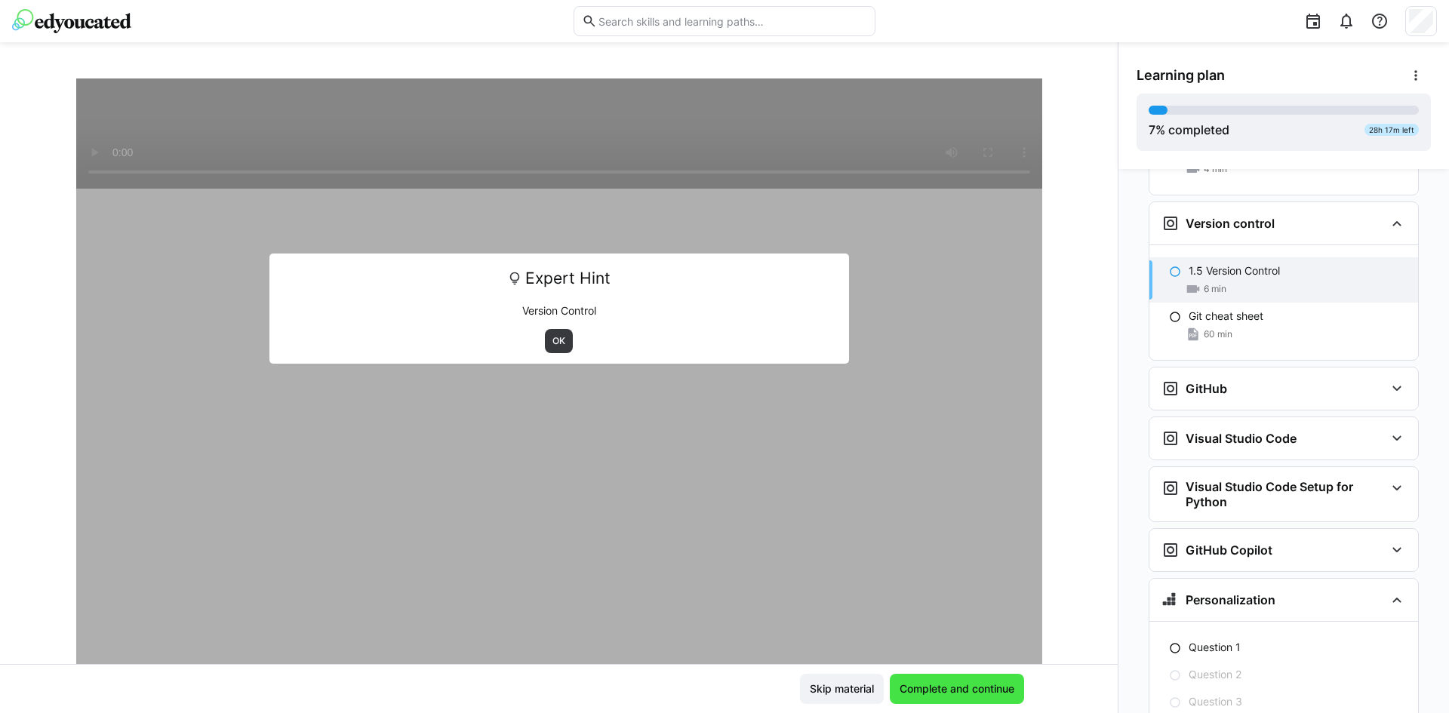
scroll to position [957, 0]
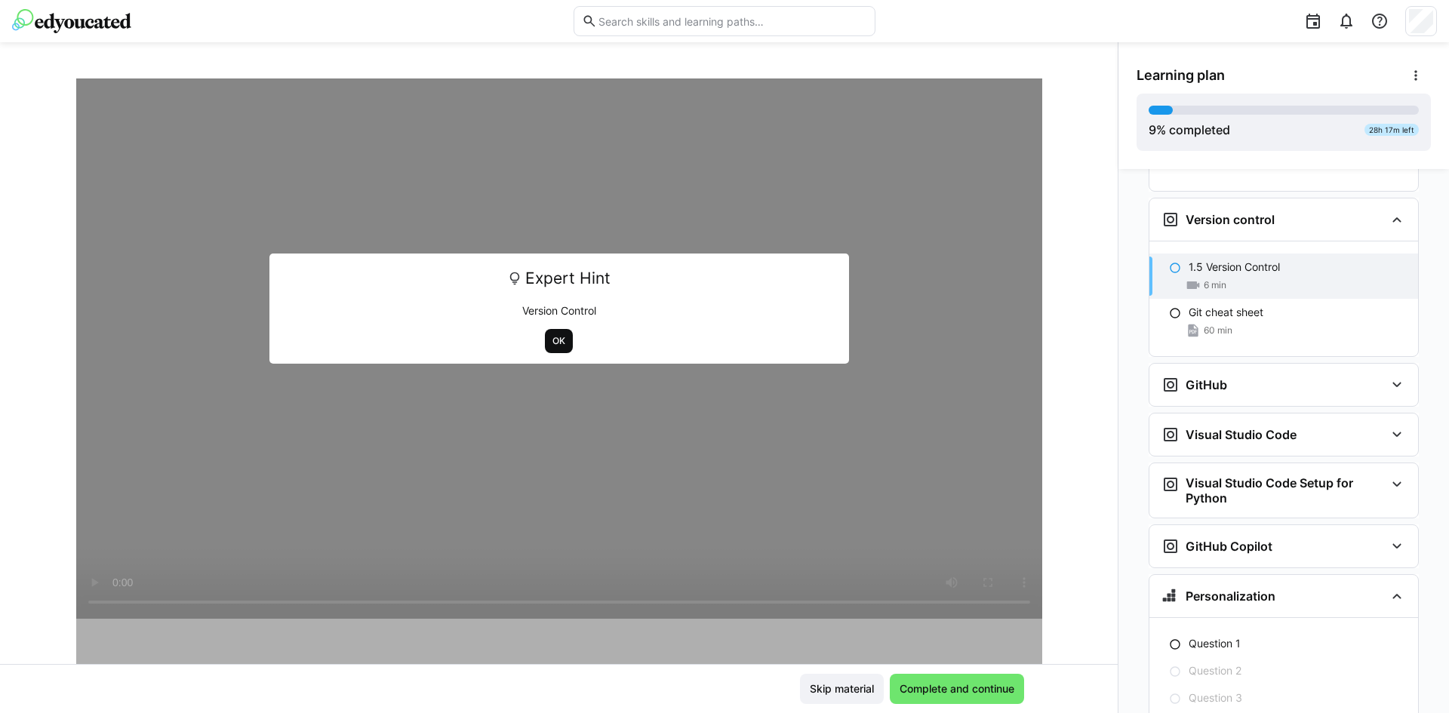
click at [556, 337] on span "OK" at bounding box center [559, 341] width 16 height 12
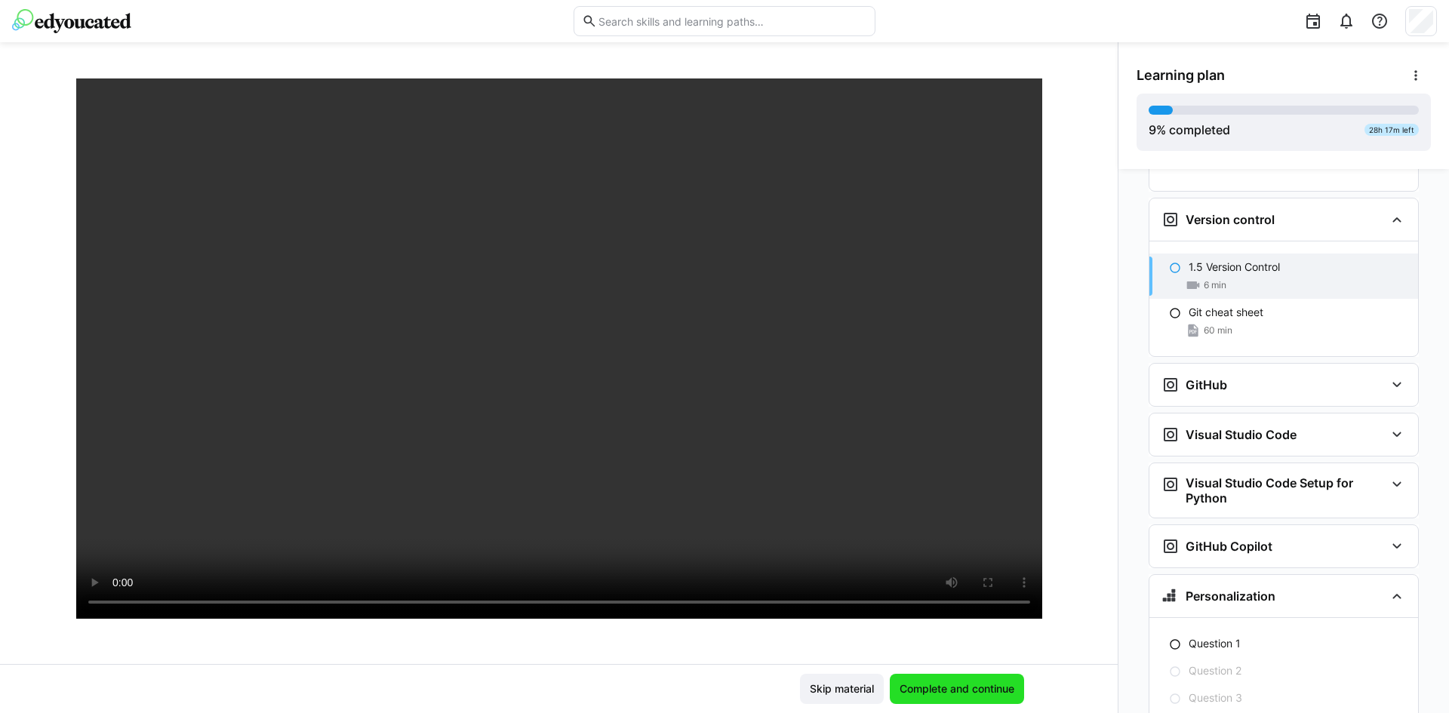
click at [996, 682] on span "Complete and continue" at bounding box center [957, 689] width 119 height 15
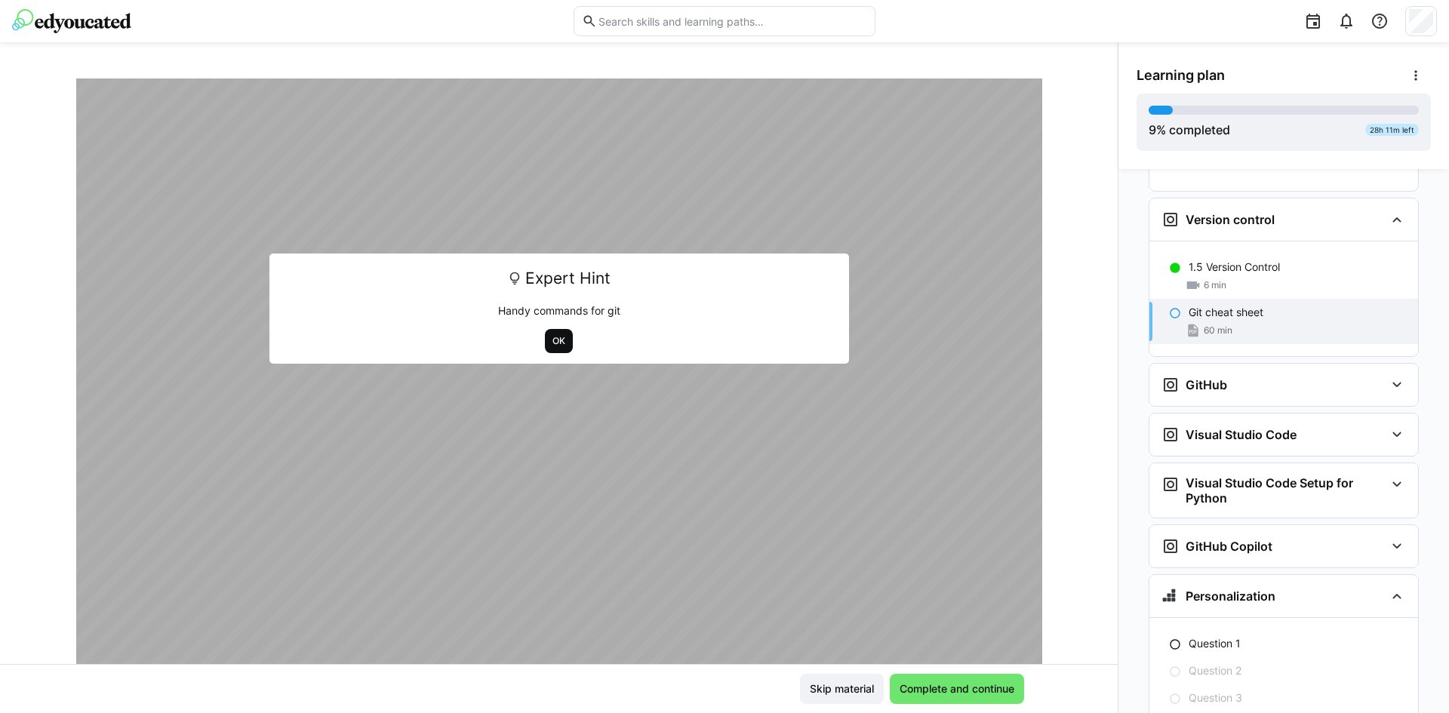
click at [551, 346] on span "OK" at bounding box center [559, 341] width 16 height 12
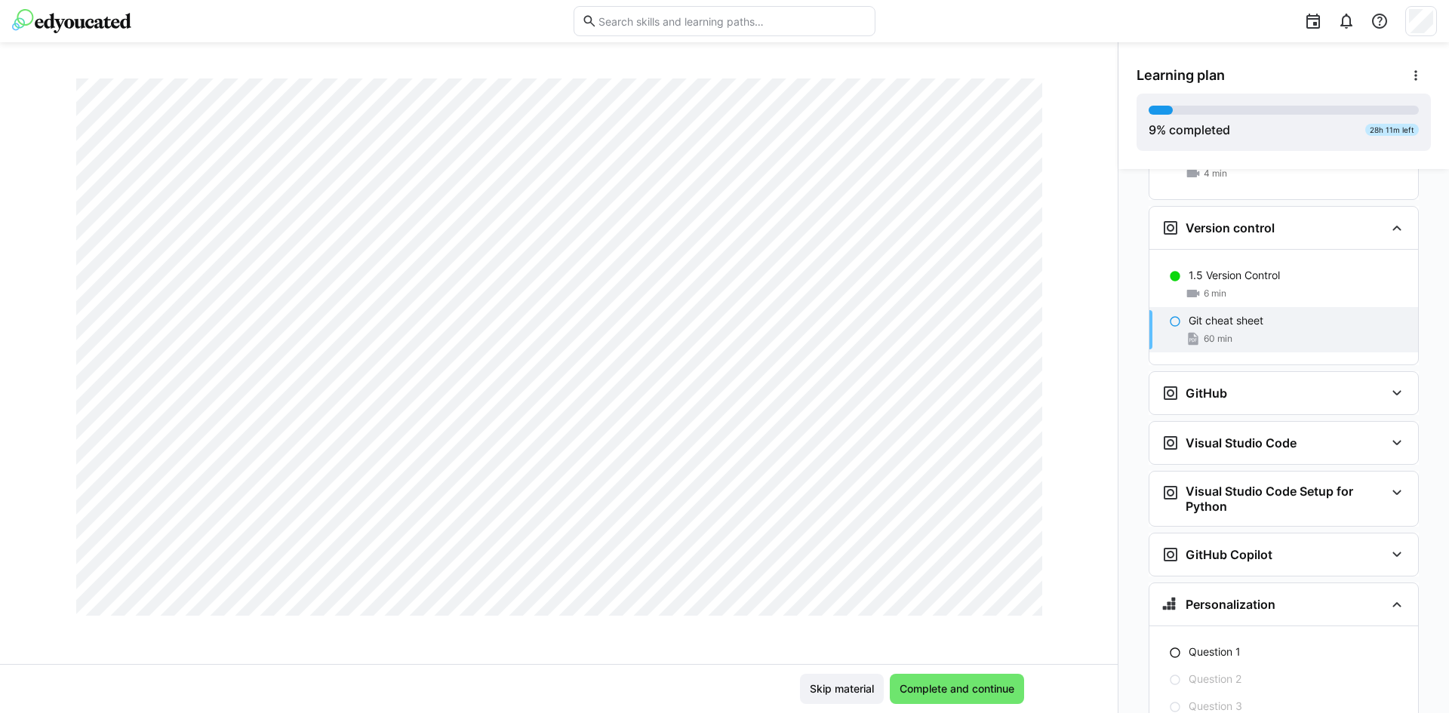
scroll to position [0, 0]
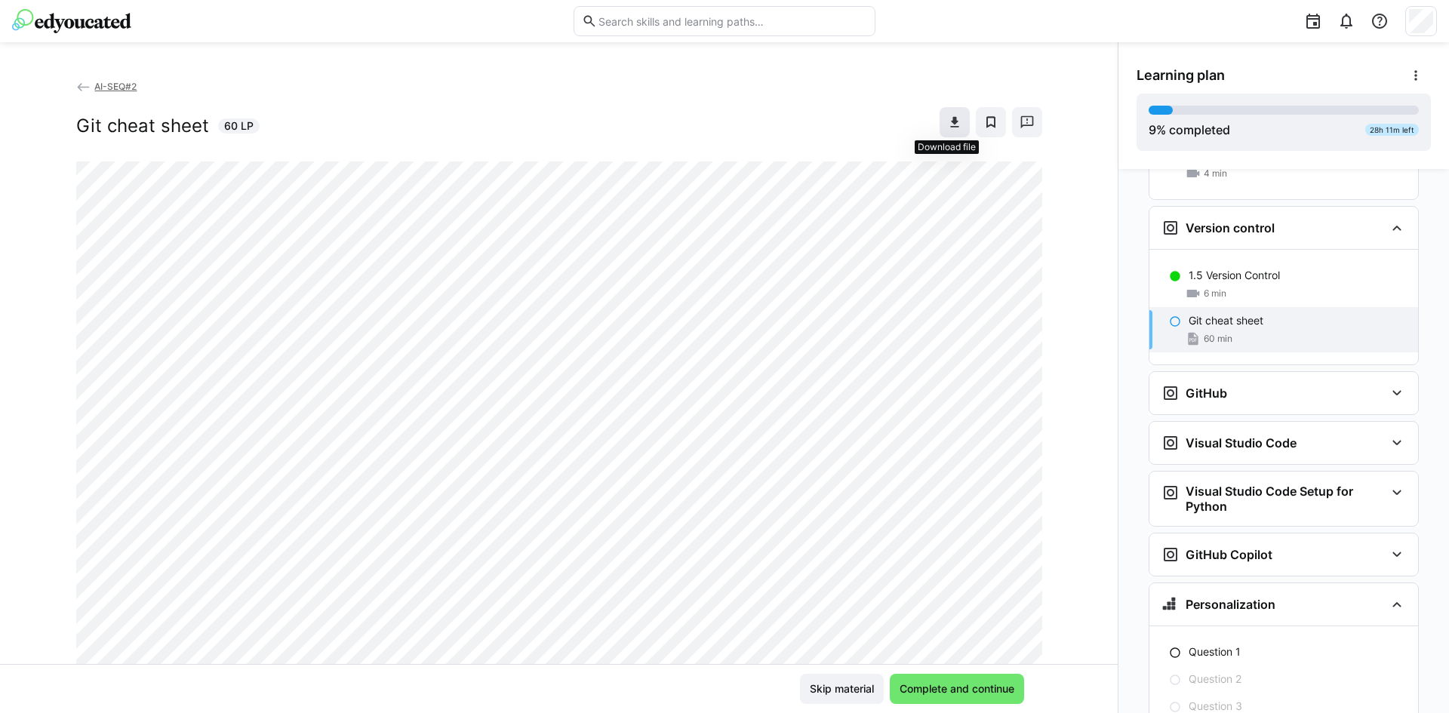
click at [947, 129] on eds-icon at bounding box center [954, 122] width 15 height 15
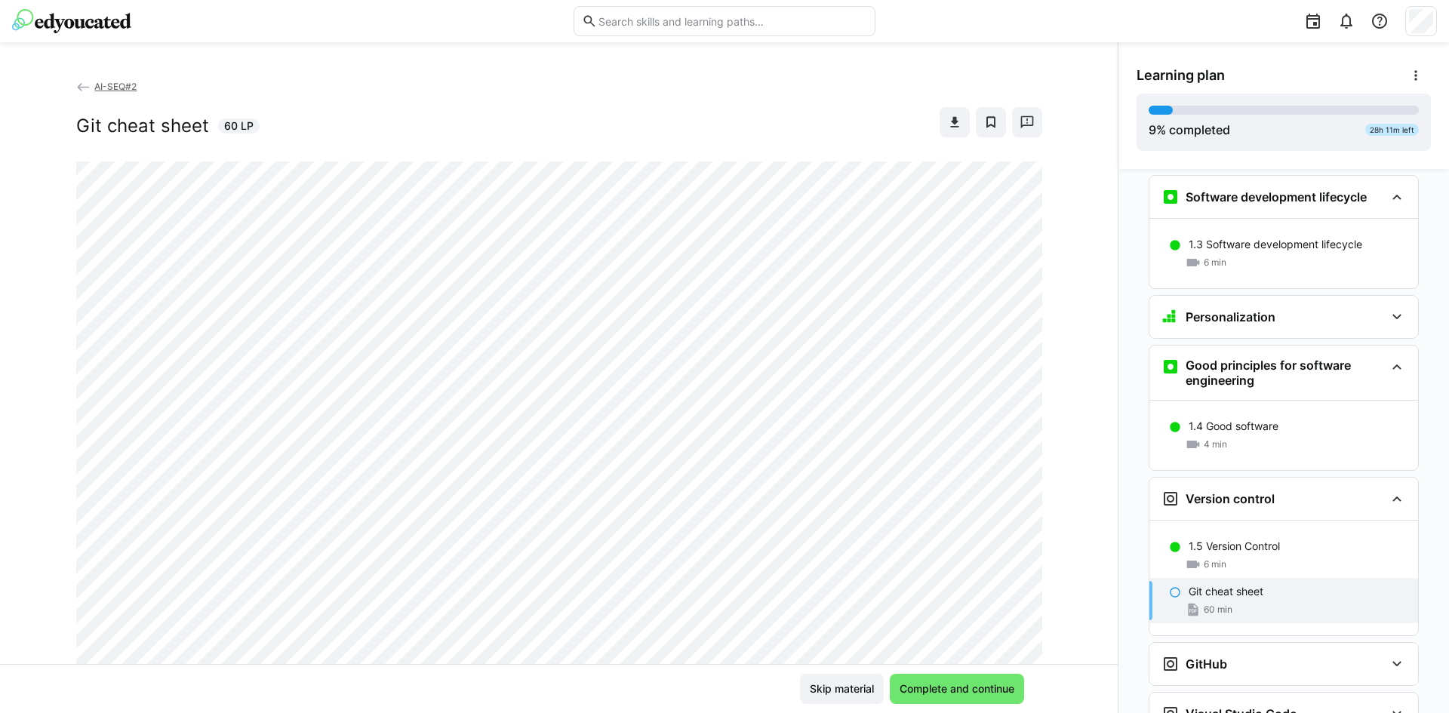
scroll to position [676, 0]
click at [1301, 559] on div "6 min" at bounding box center [1297, 566] width 217 height 15
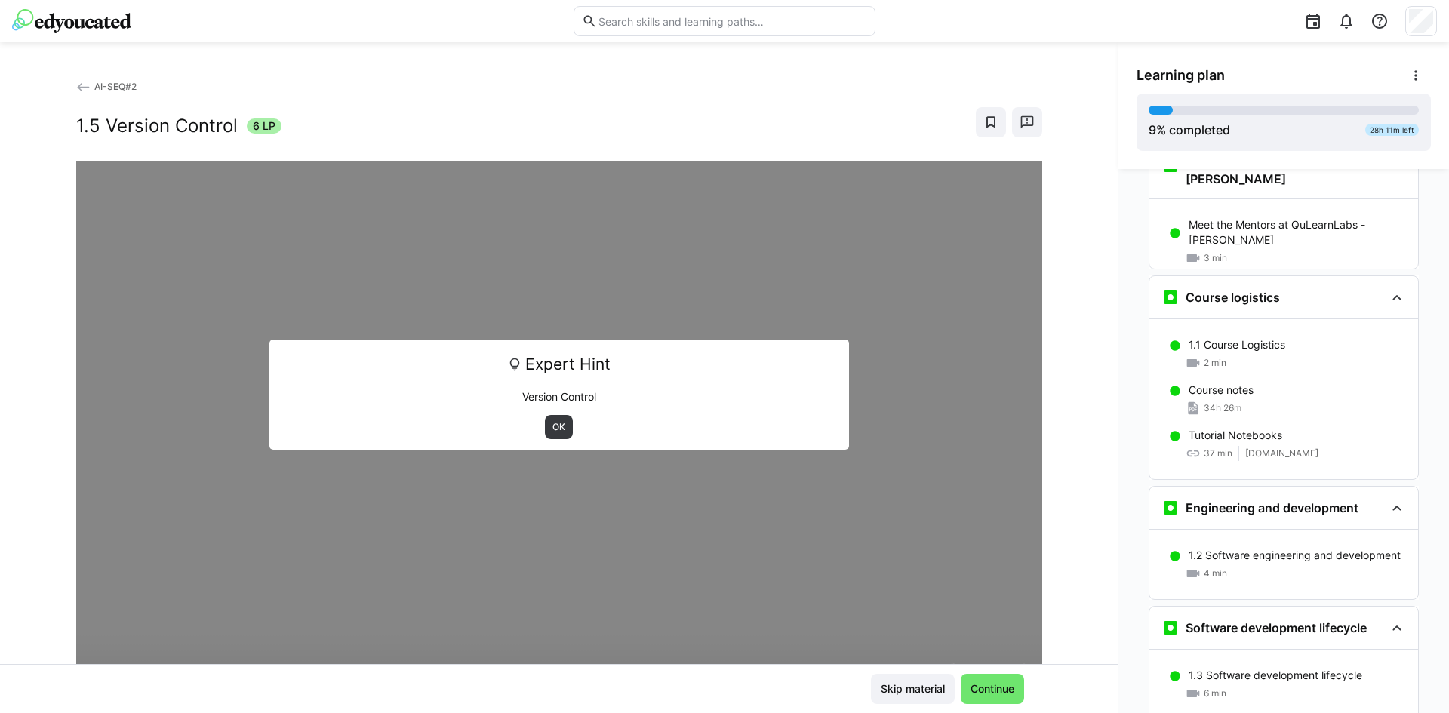
scroll to position [232, 0]
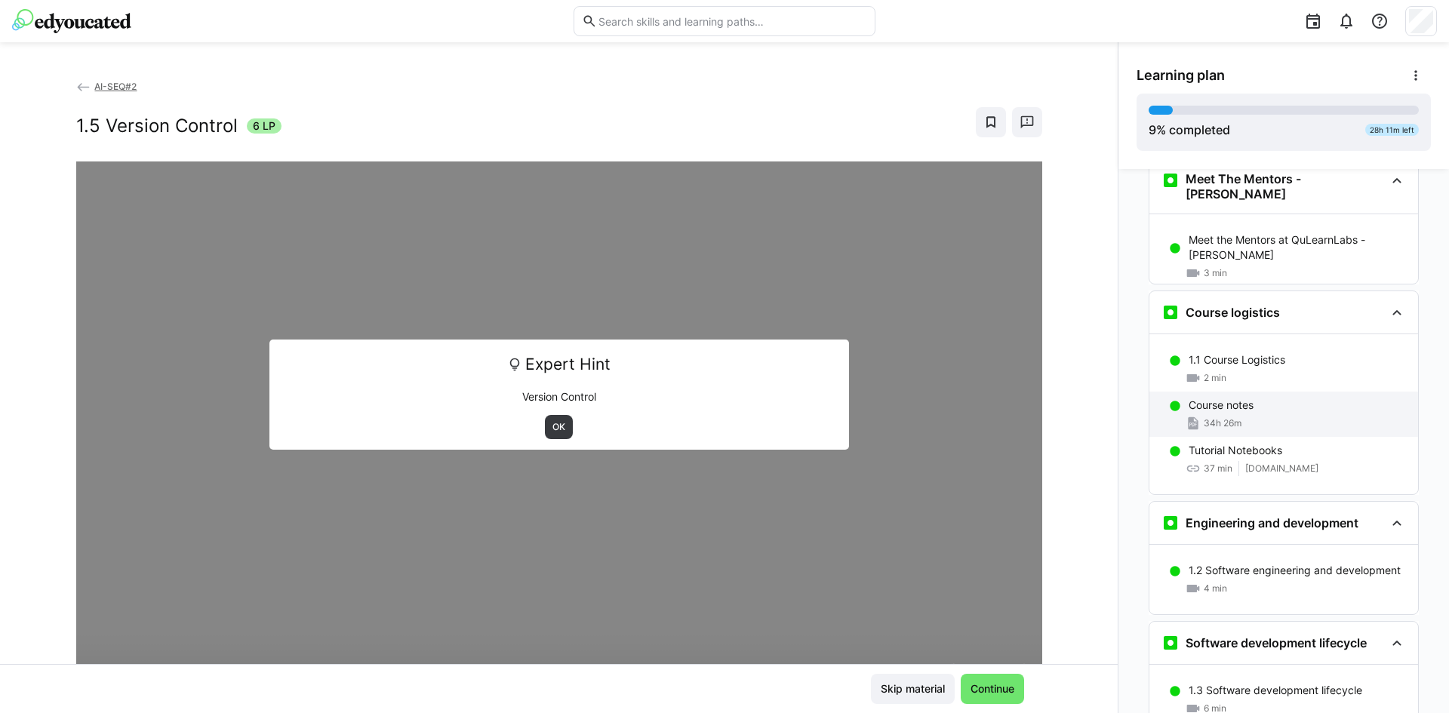
click at [1249, 398] on div "Course notes" at bounding box center [1297, 405] width 217 height 15
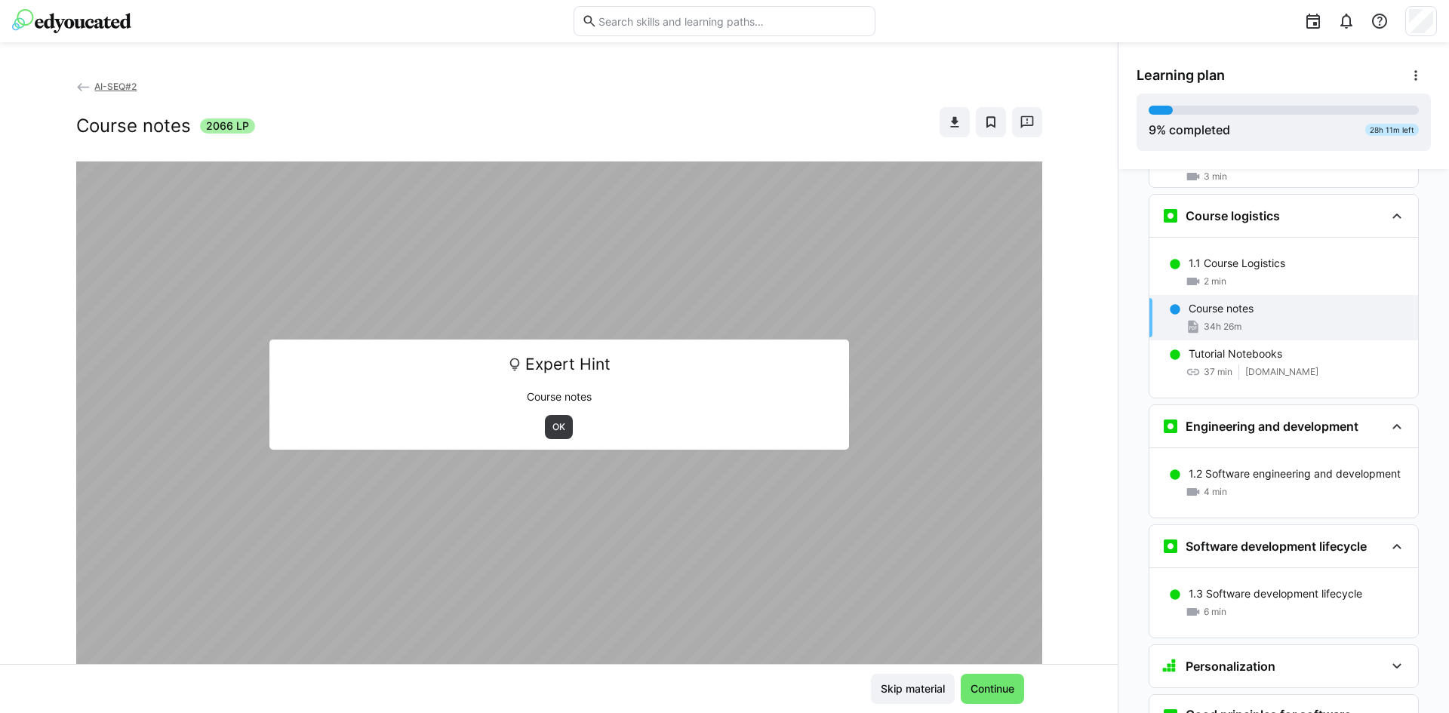
scroll to position [329, 0]
click at [551, 424] on span "OK" at bounding box center [559, 427] width 16 height 12
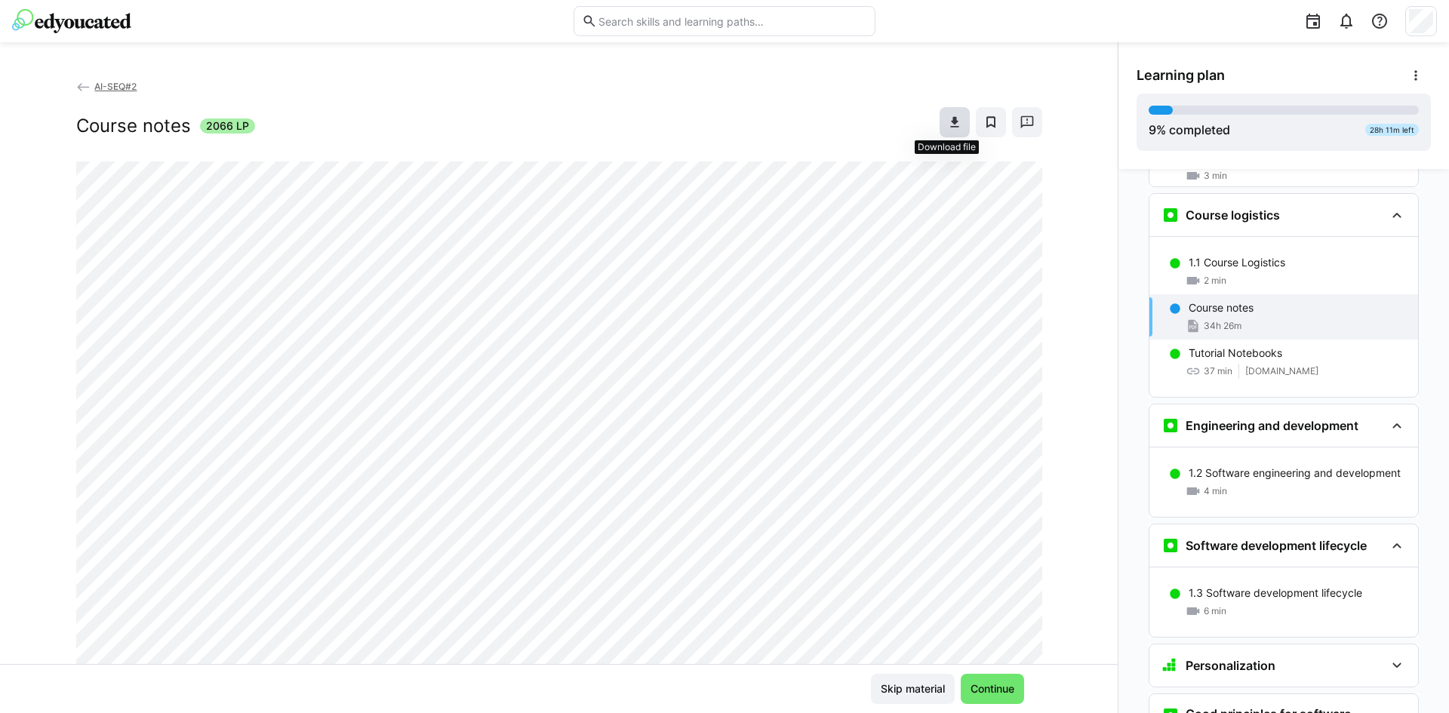
click at [947, 125] on eds-icon at bounding box center [954, 122] width 15 height 15
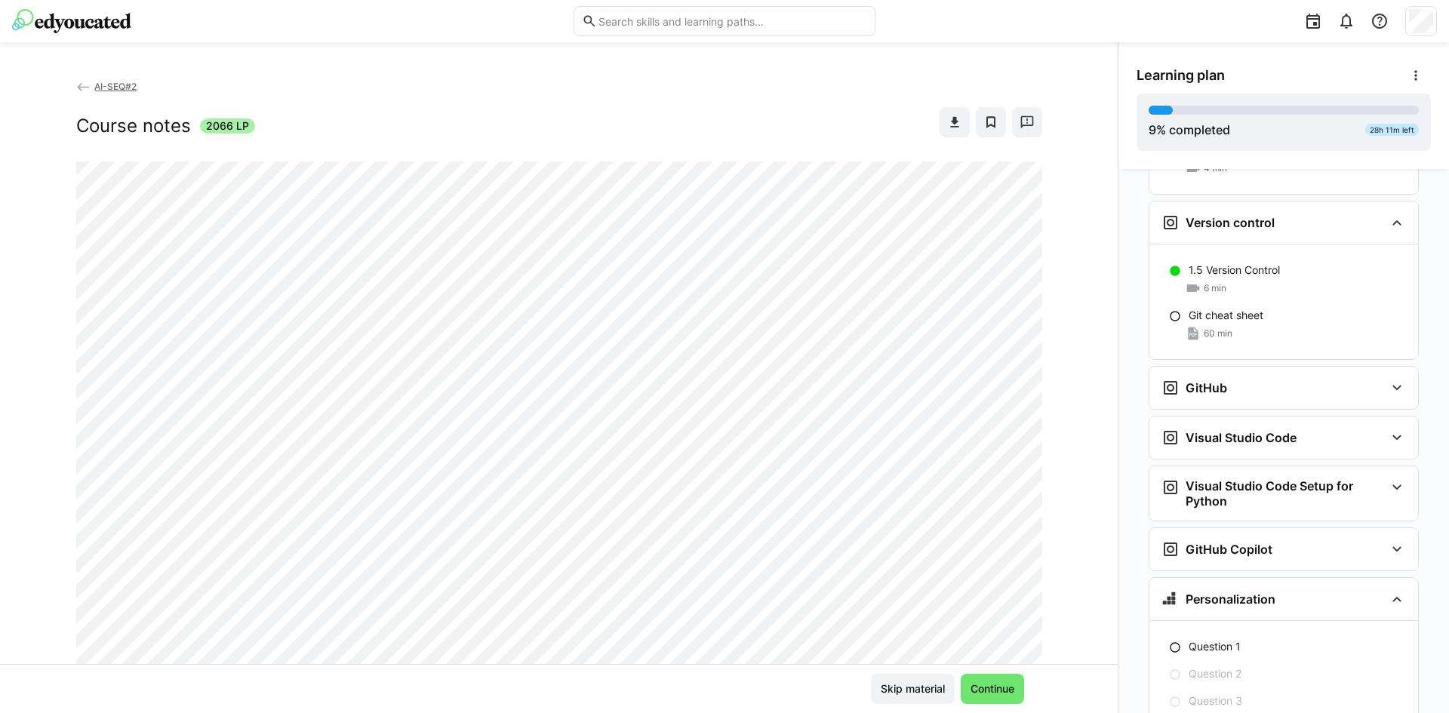
scroll to position [961, 0]
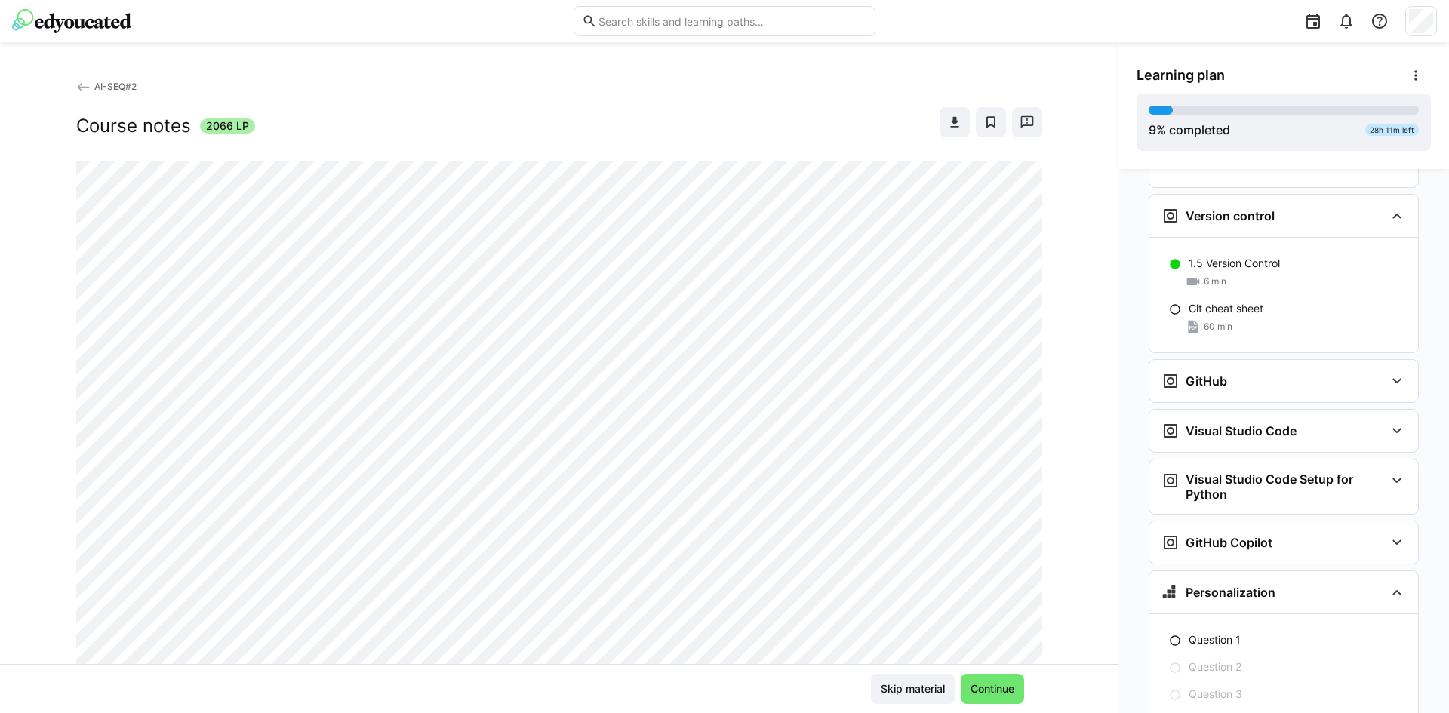
click at [1304, 301] on div "Git cheat sheet" at bounding box center [1297, 308] width 217 height 15
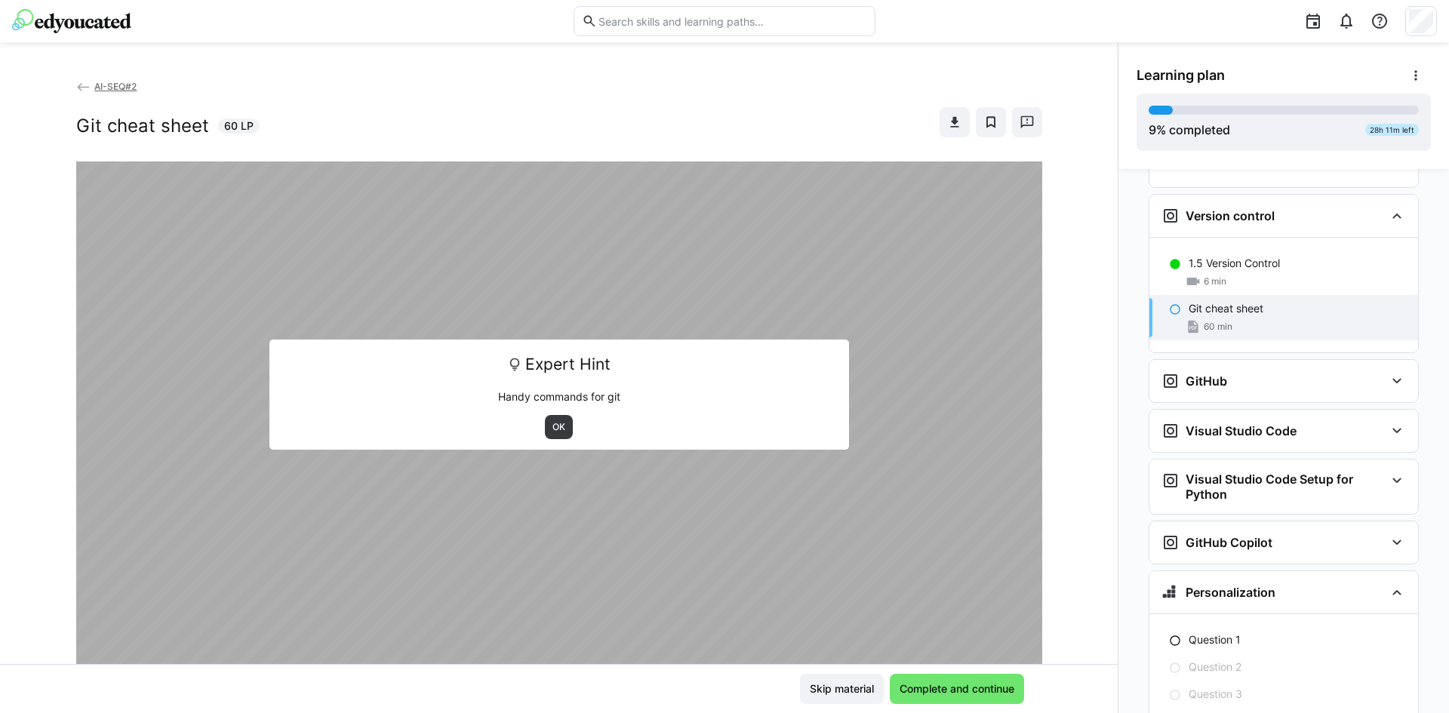
scroll to position [962, 0]
click at [555, 428] on span "OK" at bounding box center [559, 427] width 16 height 12
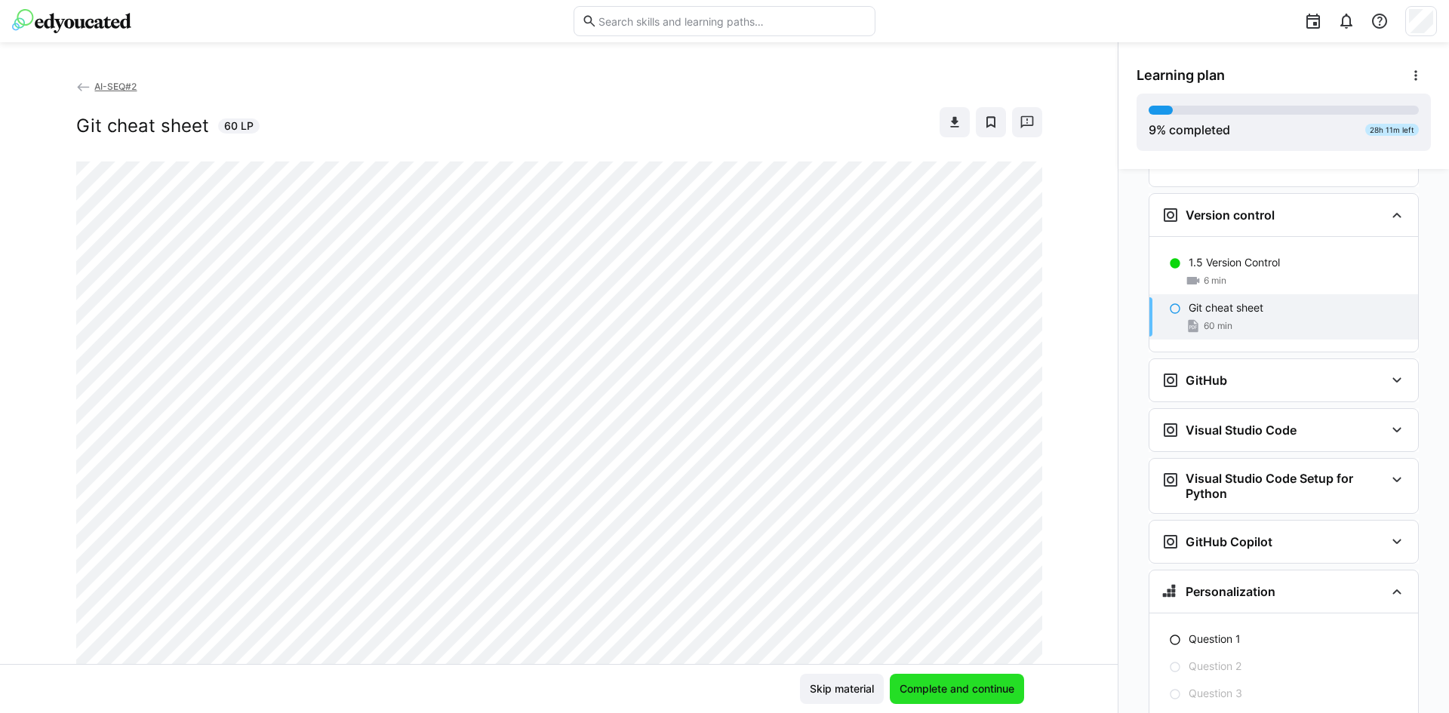
click at [991, 688] on span "Complete and continue" at bounding box center [957, 689] width 119 height 15
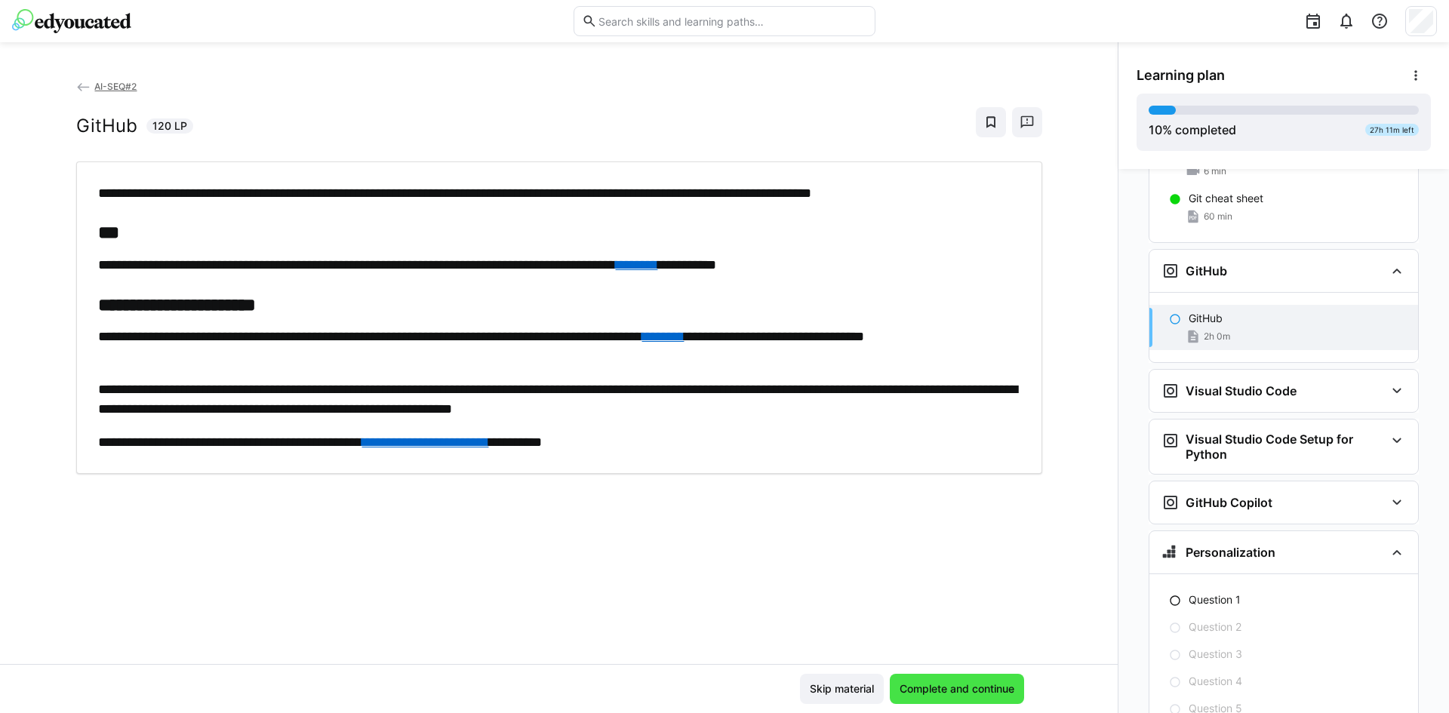
scroll to position [1073, 0]
click at [658, 270] on link "********" at bounding box center [637, 265] width 42 height 14
click at [685, 341] on link "********" at bounding box center [663, 337] width 42 height 14
click at [489, 443] on link "**********" at bounding box center [425, 443] width 127 height 14
click at [936, 680] on span "Complete and continue" at bounding box center [957, 689] width 134 height 30
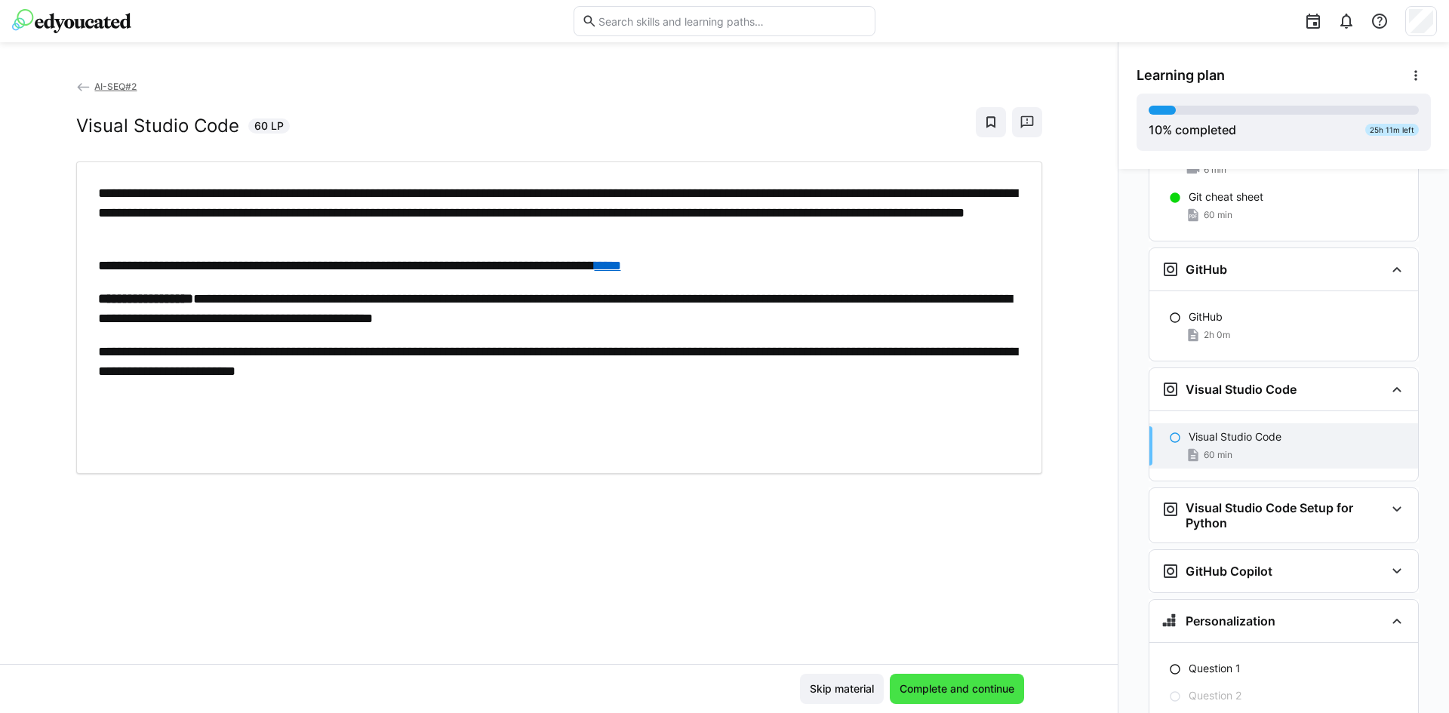
scroll to position [1143, 0]
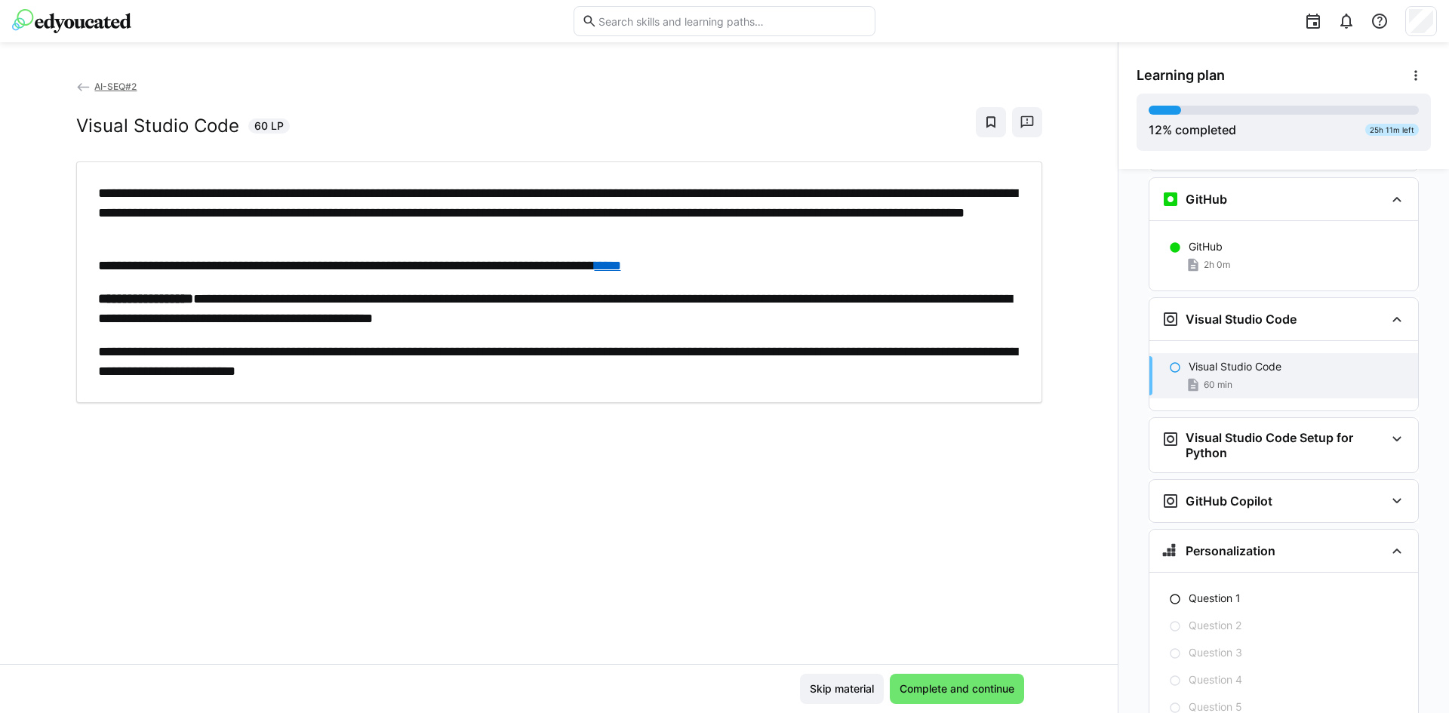
click at [177, 574] on div "**********" at bounding box center [559, 372] width 1118 height 586
click at [621, 269] on link "****" at bounding box center [608, 266] width 26 height 14
click at [972, 686] on span "Complete and continue" at bounding box center [957, 689] width 119 height 15
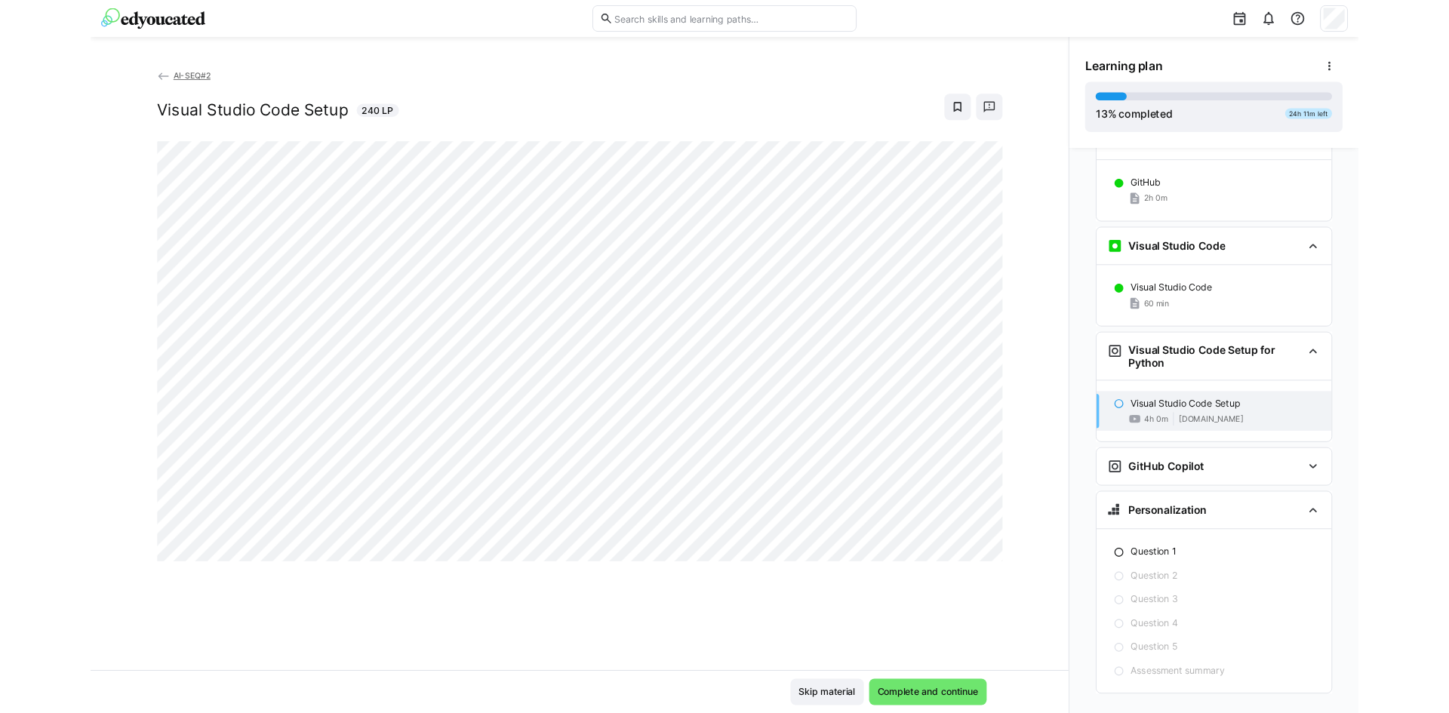
scroll to position [1213, 0]
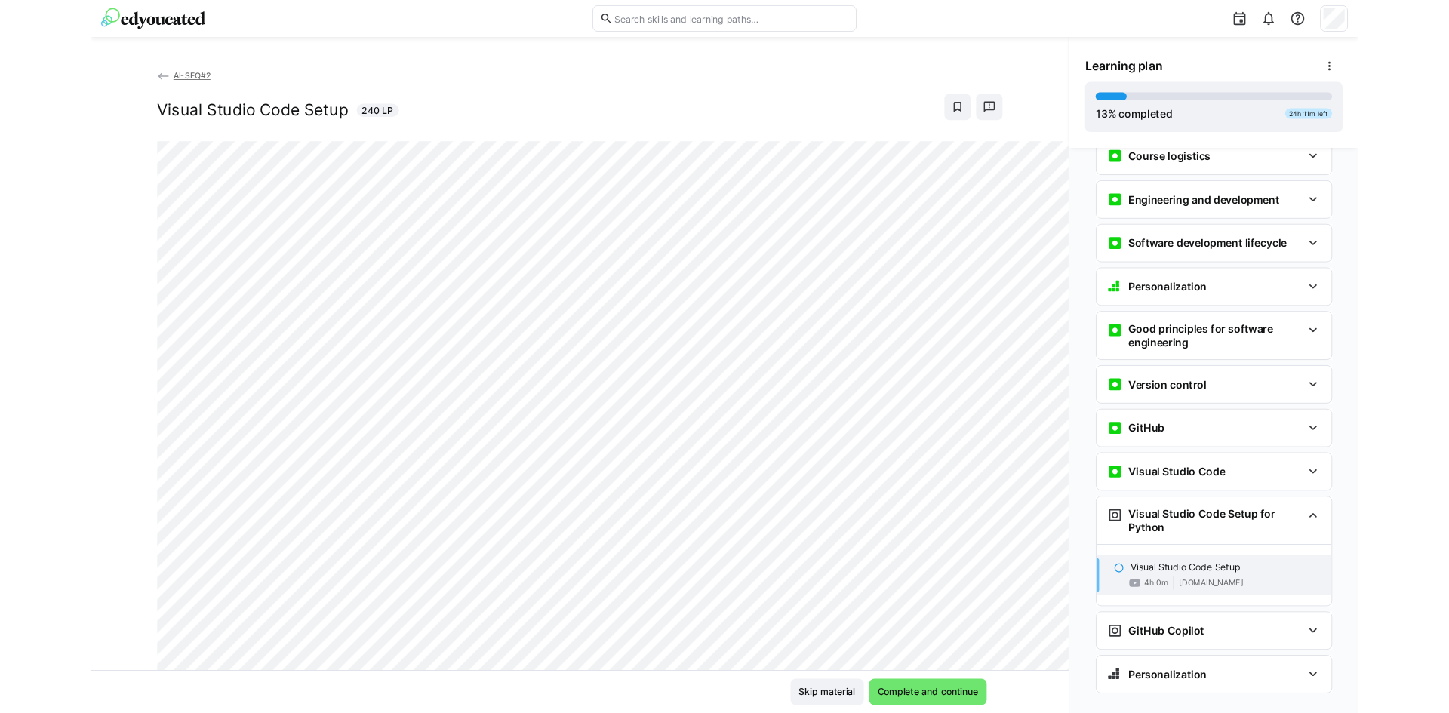
scroll to position [250, 0]
